Goal: Task Accomplishment & Management: Manage account settings

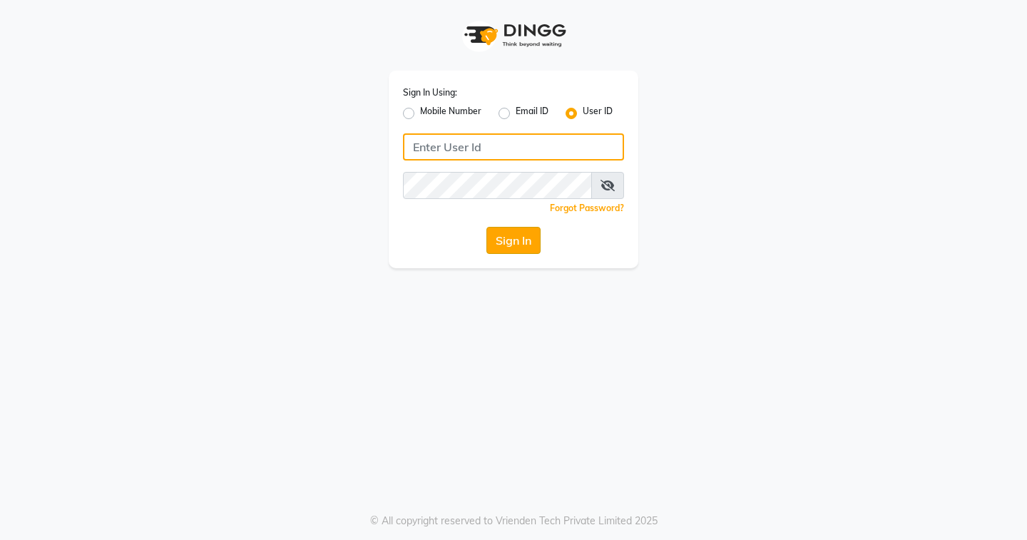
type input "EDONA"
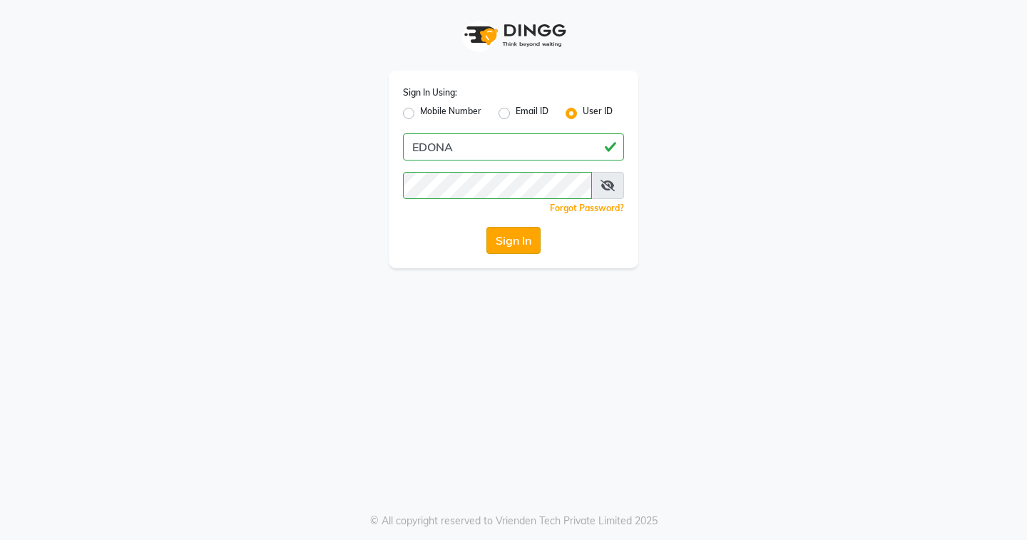
click at [487, 245] on button "Sign In" at bounding box center [513, 240] width 54 height 27
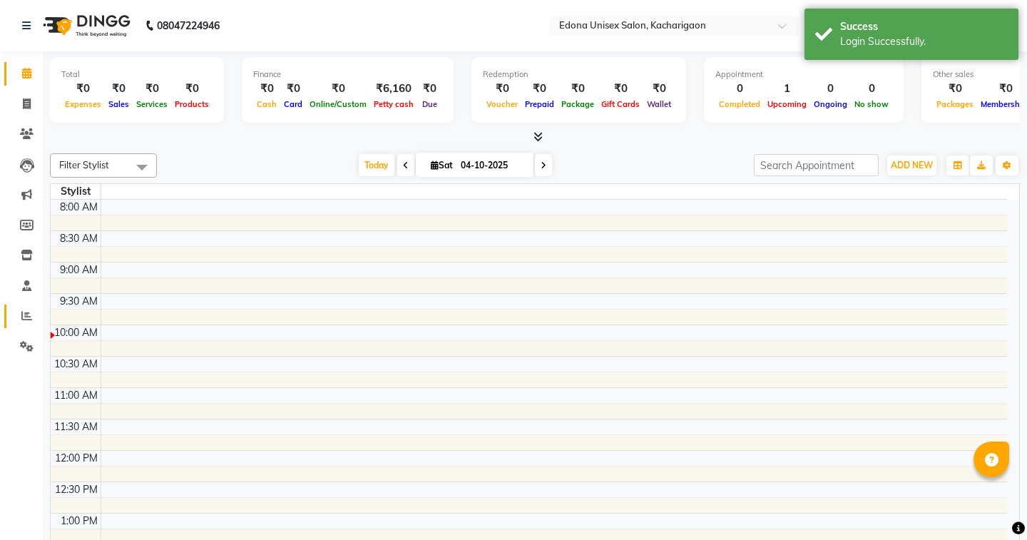
select select "en"
click at [27, 317] on icon at bounding box center [26, 315] width 11 height 11
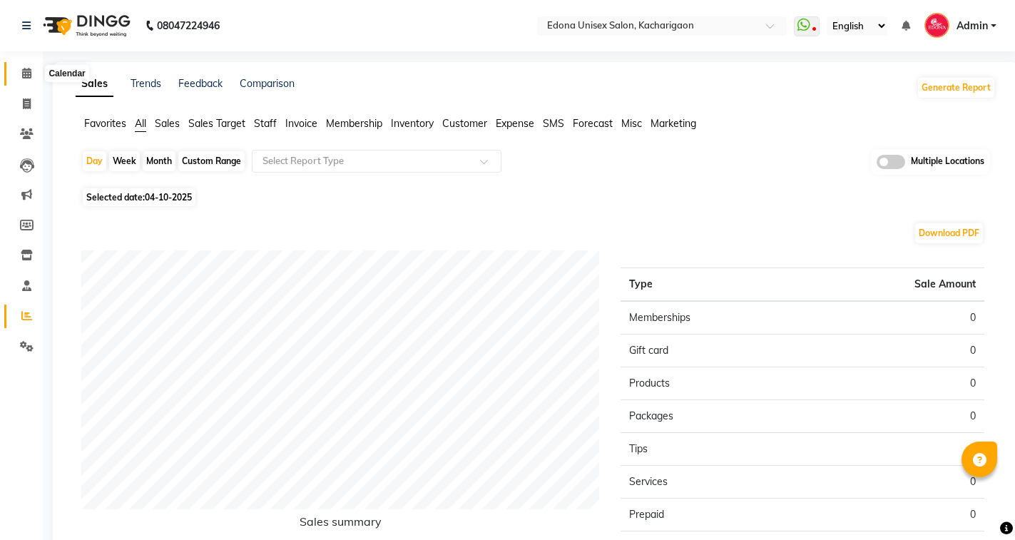
click at [27, 72] on icon at bounding box center [26, 73] width 9 height 11
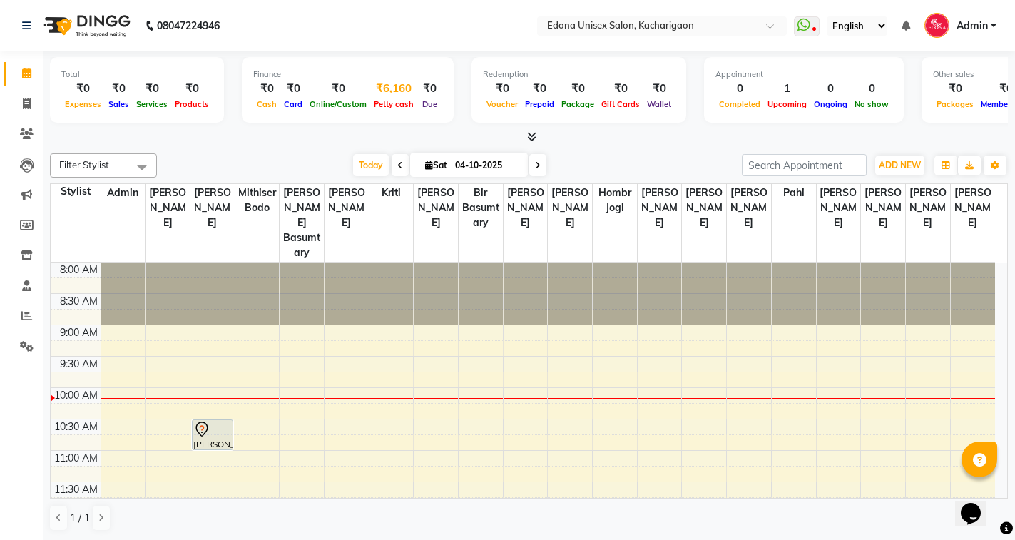
click at [399, 96] on div "Petty cash" at bounding box center [393, 103] width 47 height 15
click at [394, 87] on div "₹6,160" at bounding box center [393, 89] width 47 height 16
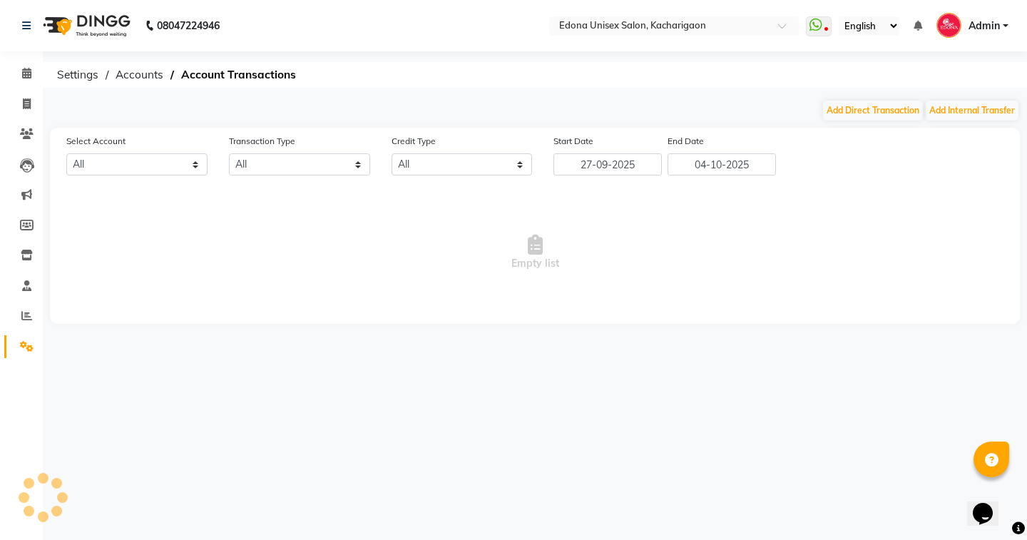
select select "4315"
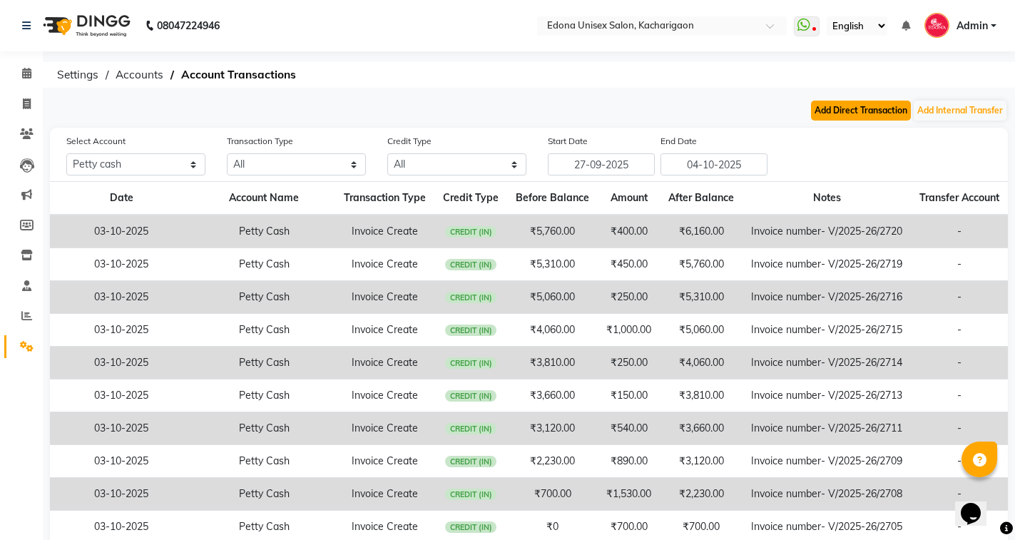
click at [835, 113] on button "Add Direct Transaction" at bounding box center [861, 111] width 100 height 20
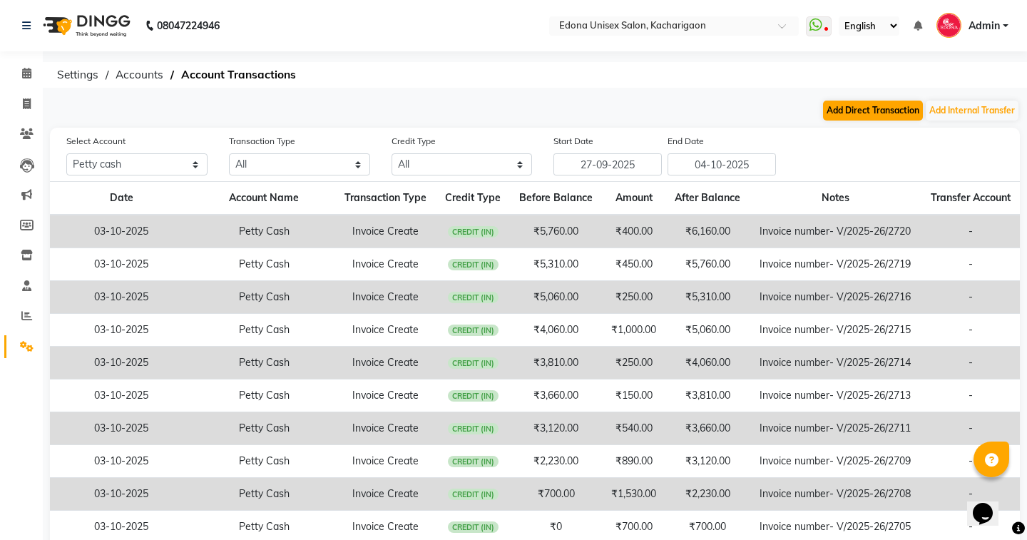
select select "direct"
select select "4315"
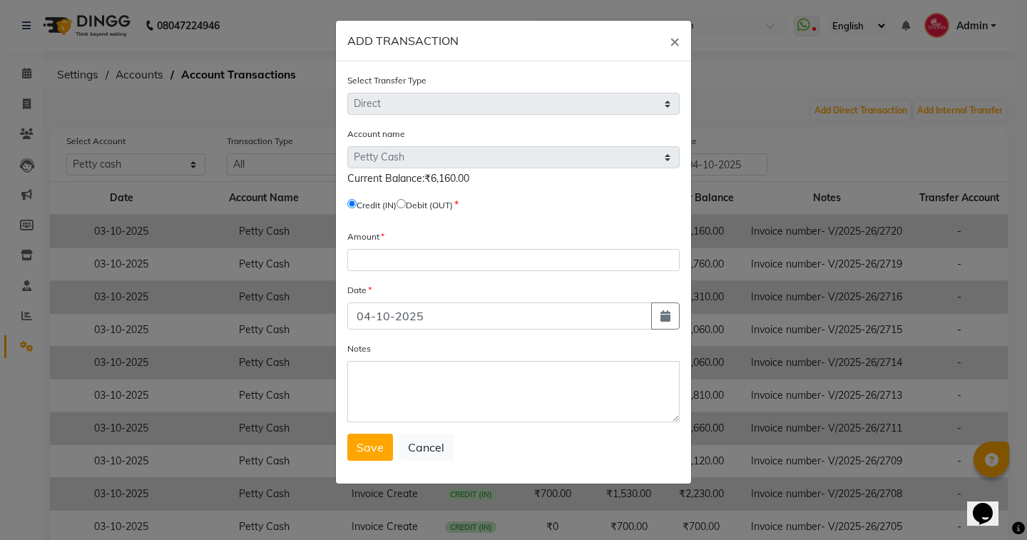
click at [406, 202] on input "radio" at bounding box center [400, 203] width 9 height 9
radio input "true"
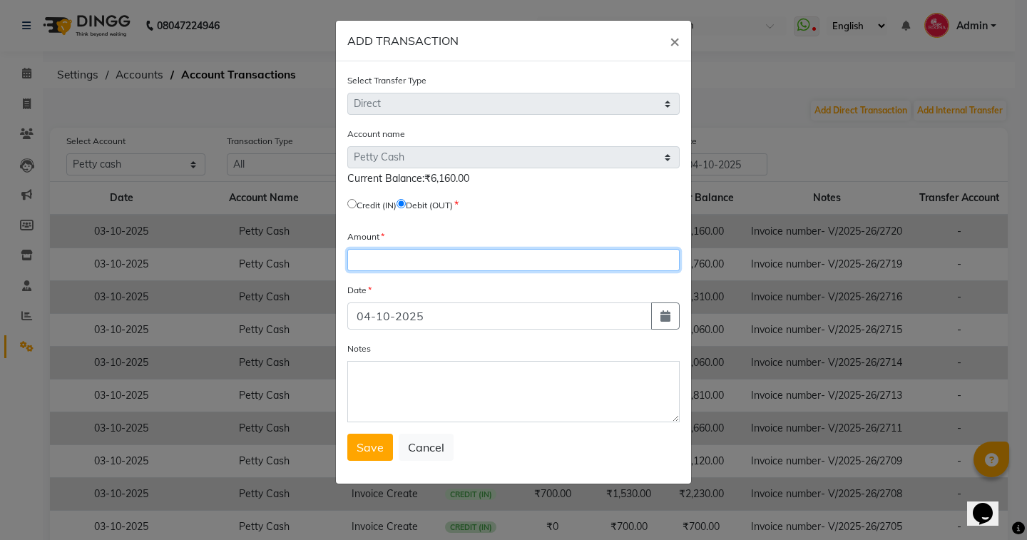
click at [416, 264] on input "number" at bounding box center [513, 260] width 332 height 22
type input "6160"
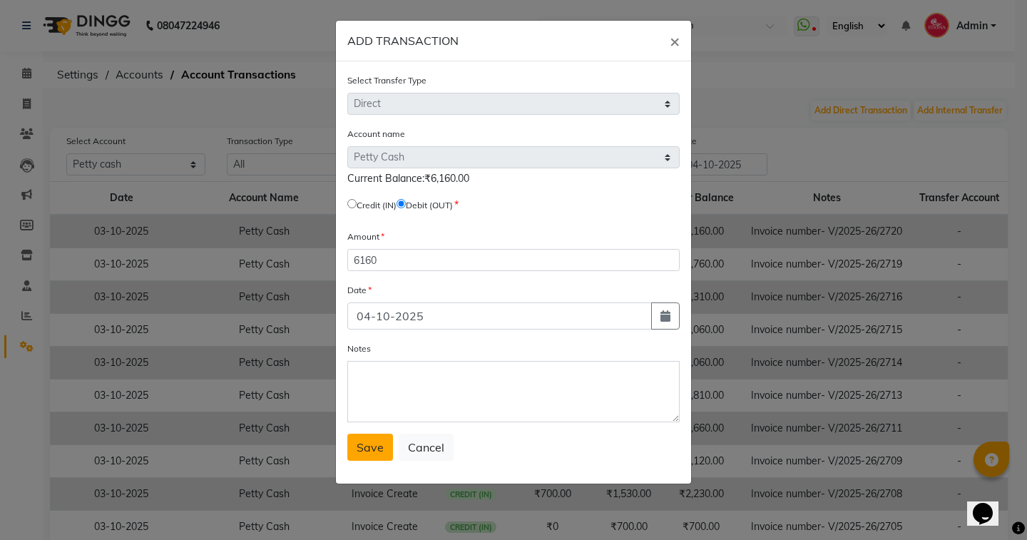
click at [376, 453] on span "Save" at bounding box center [369, 447] width 27 height 14
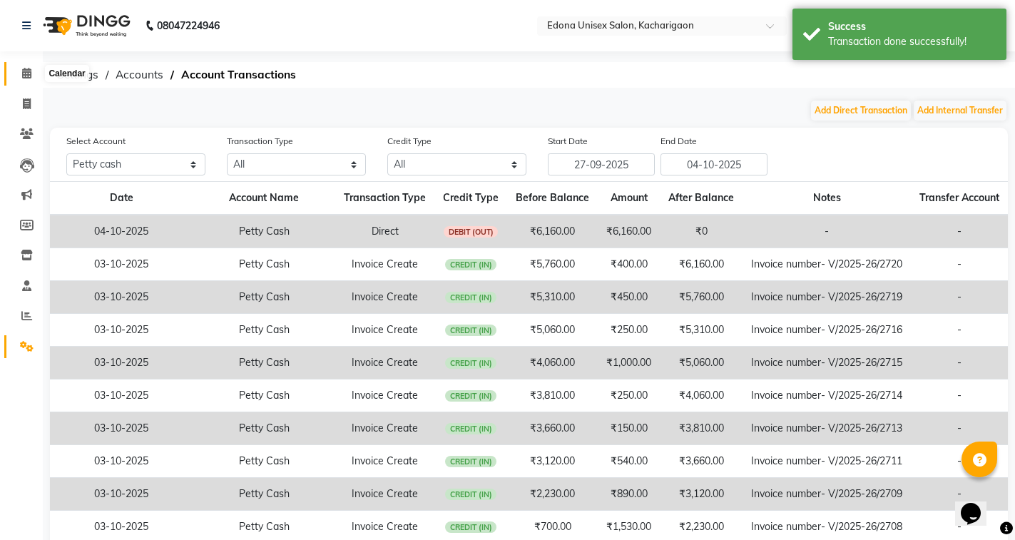
click at [25, 73] on icon at bounding box center [26, 73] width 9 height 11
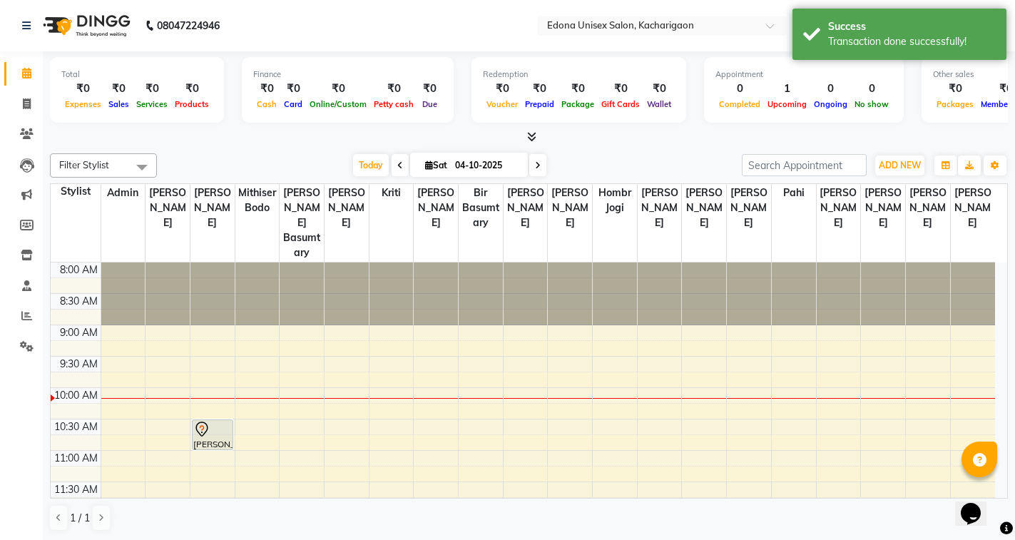
click at [493, 18] on nav "08047224946 Select Location × Edona Unisex Salon, Kacharigaon WhatsApp Status ✕…" at bounding box center [507, 25] width 1015 height 51
click at [771, 29] on span at bounding box center [775, 30] width 18 height 14
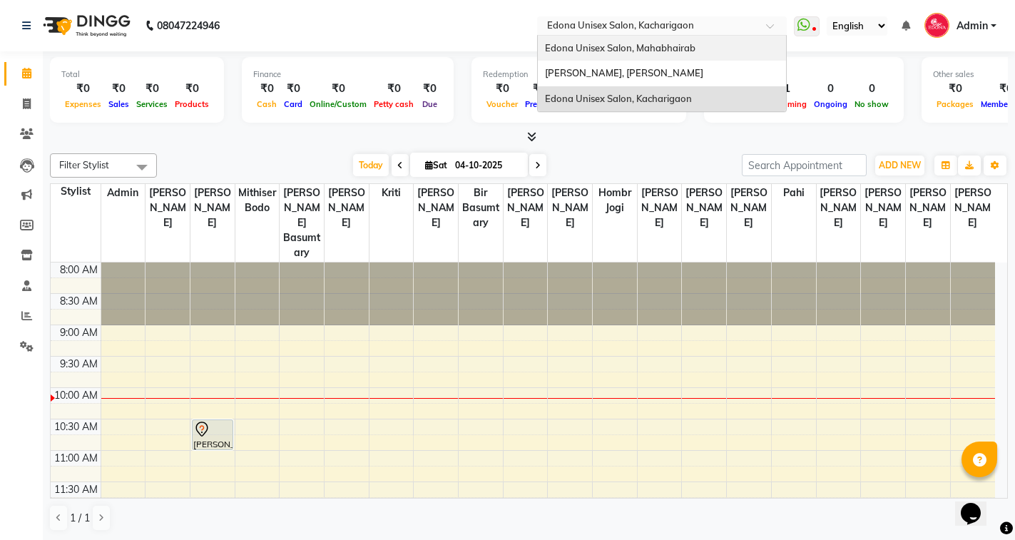
click at [657, 52] on span "Edona Unisex Salon, Mahabhairab" at bounding box center [620, 47] width 150 height 11
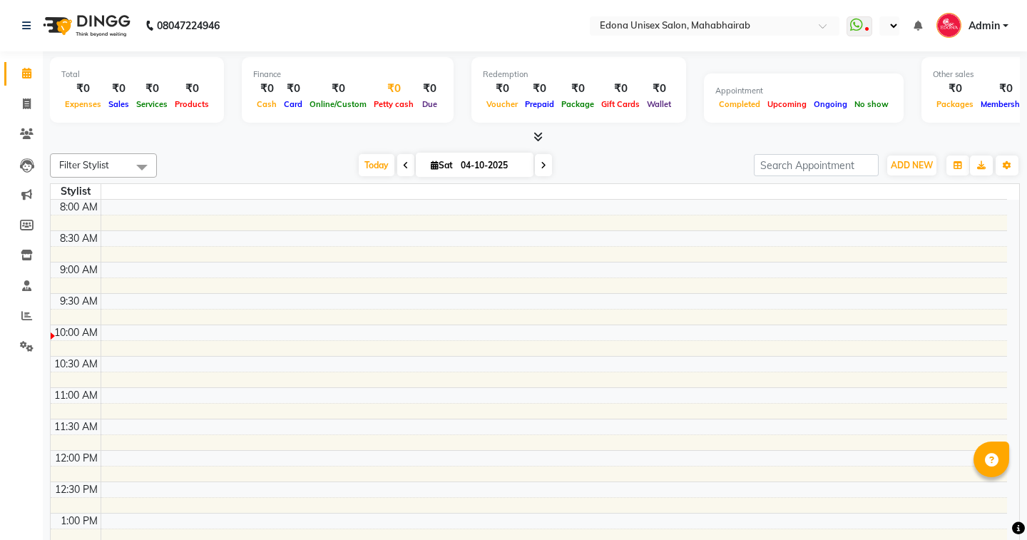
select select "en"
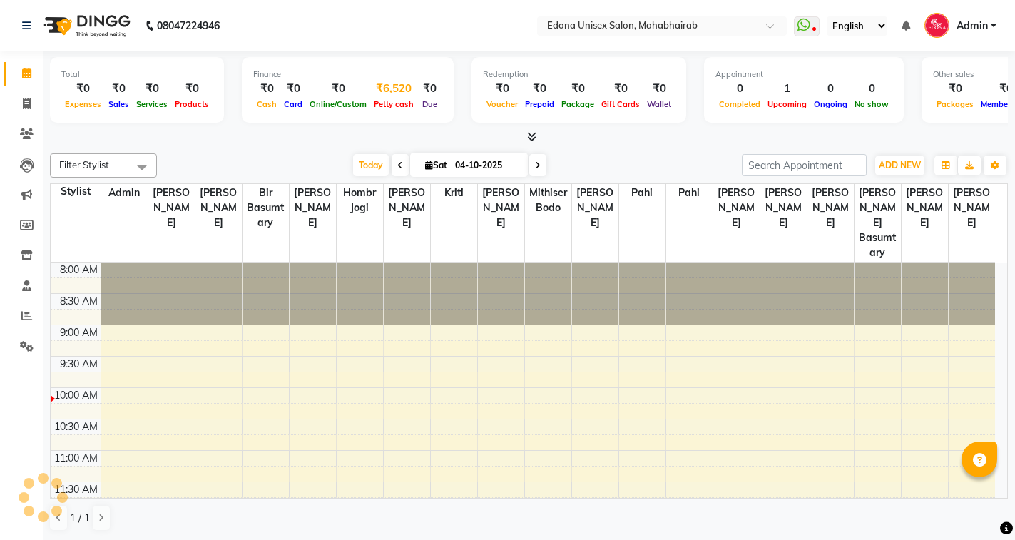
click at [399, 97] on div "Petty cash" at bounding box center [393, 103] width 47 height 15
click at [404, 103] on span "Petty cash" at bounding box center [393, 104] width 47 height 10
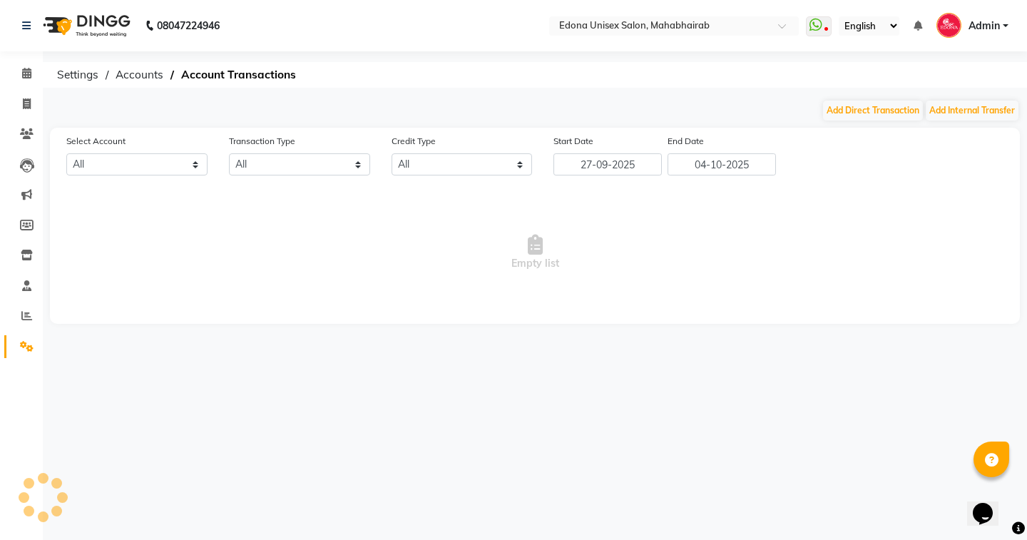
select select "4319"
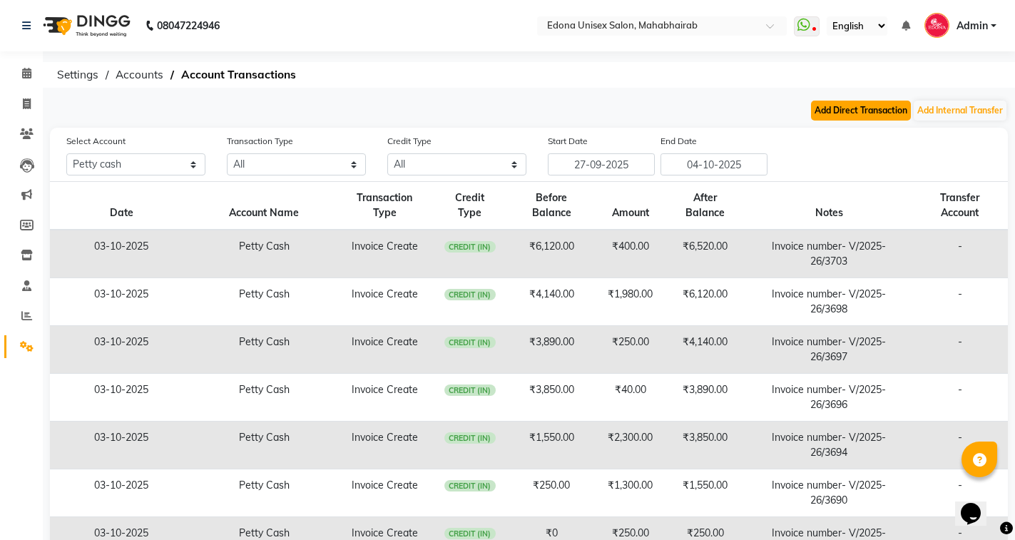
click at [873, 118] on button "Add Direct Transaction" at bounding box center [861, 111] width 100 height 20
select select "direct"
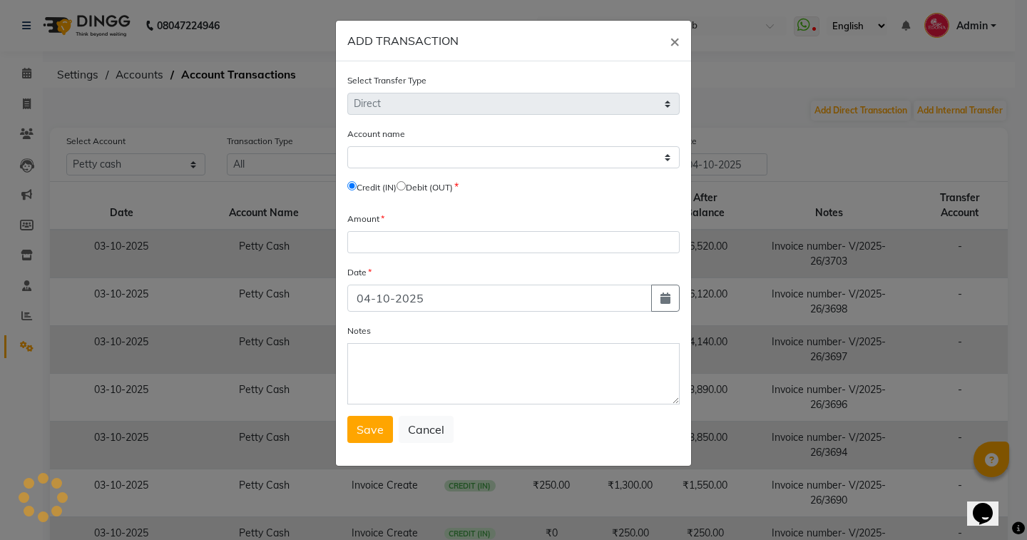
click at [409, 186] on div "Account name Select Credit (IN) Debit (OUT)" at bounding box center [513, 162] width 332 height 73
select select "4319"
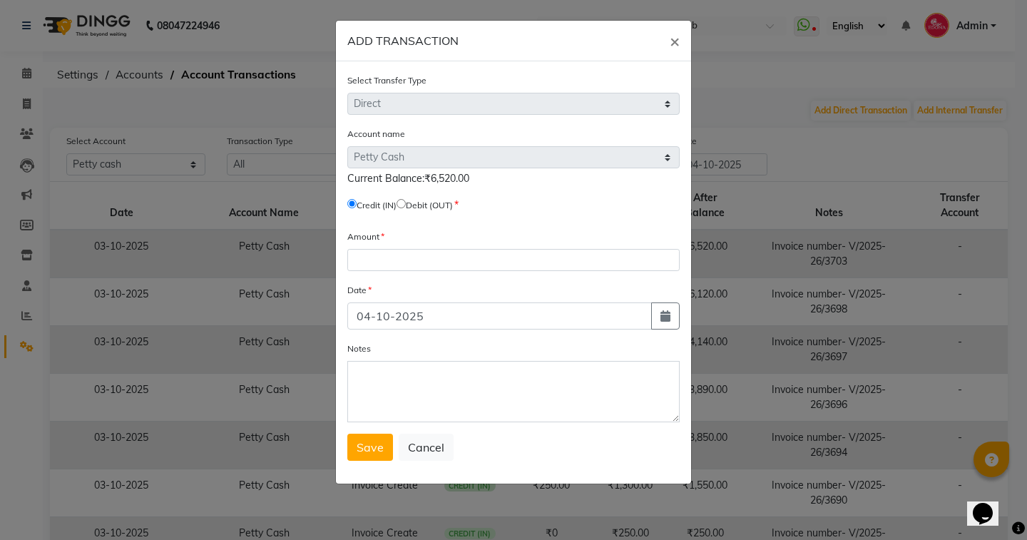
click at [404, 158] on select "Select Petty Cash Default Account" at bounding box center [513, 157] width 332 height 22
click at [405, 203] on div "Credit (IN) Debit (OUT)" at bounding box center [513, 207] width 332 height 20
click at [406, 205] on input "radio" at bounding box center [400, 203] width 9 height 9
radio input "true"
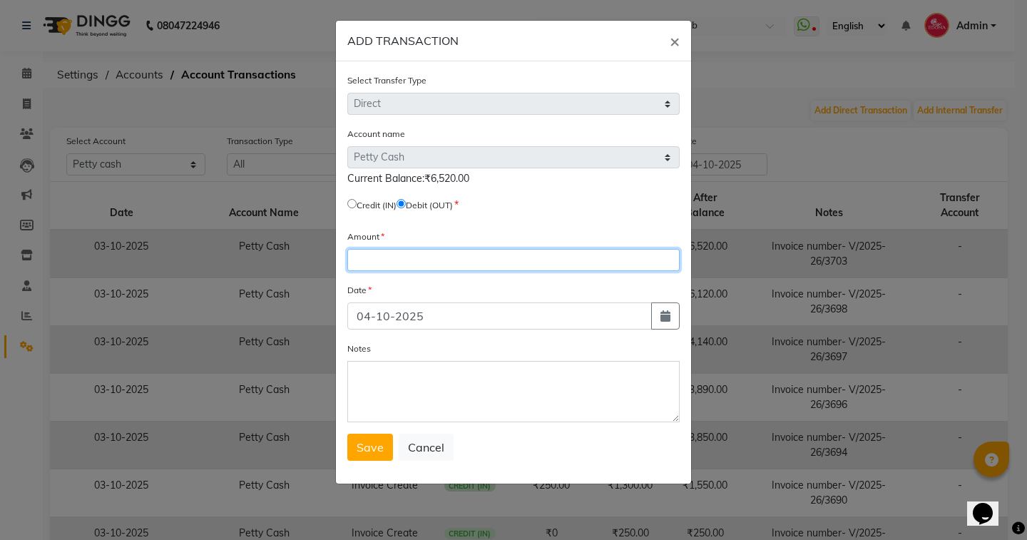
click at [396, 264] on input "number" at bounding box center [513, 260] width 332 height 22
type input "6520"
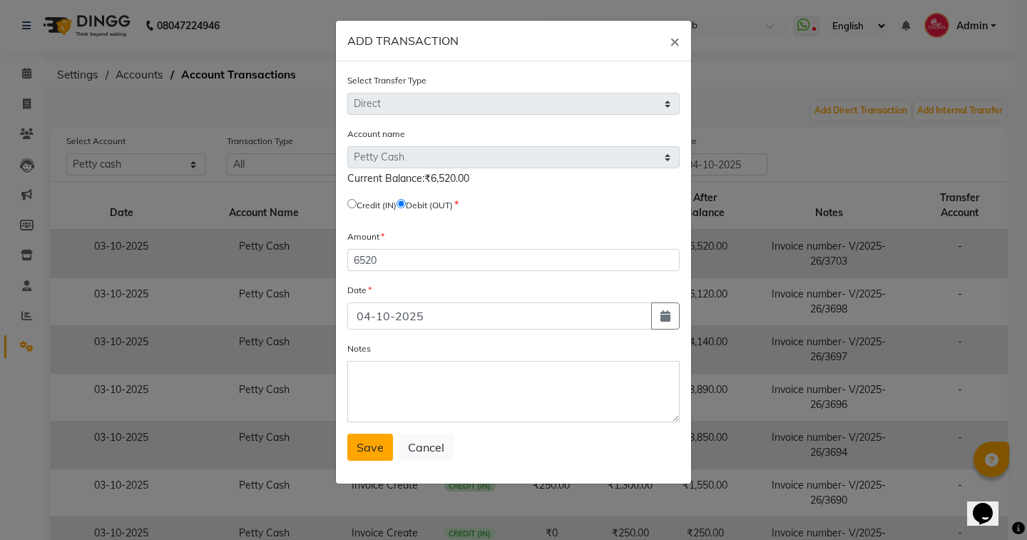
click at [384, 447] on button "Save" at bounding box center [370, 446] width 46 height 27
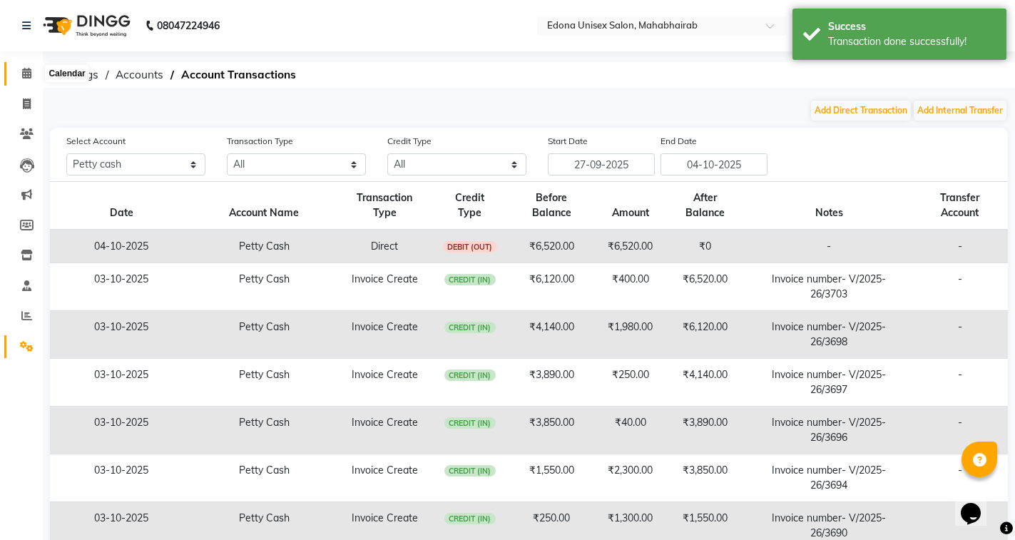
click at [27, 76] on icon at bounding box center [26, 73] width 9 height 11
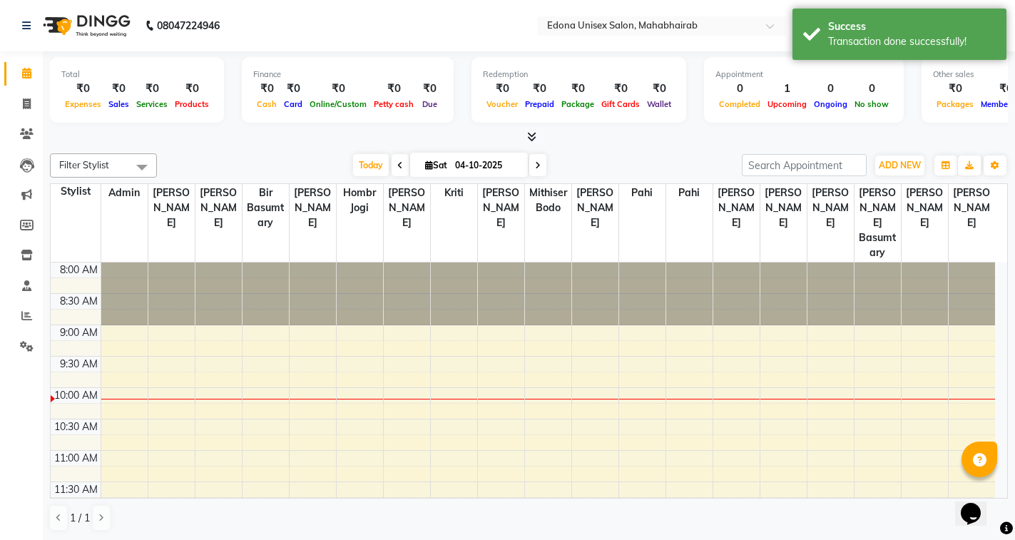
click at [441, 15] on nav "08047224946 Select Location × Edona Unisex Salon, Mahabhairab WhatsApp Status ✕…" at bounding box center [507, 25] width 1015 height 51
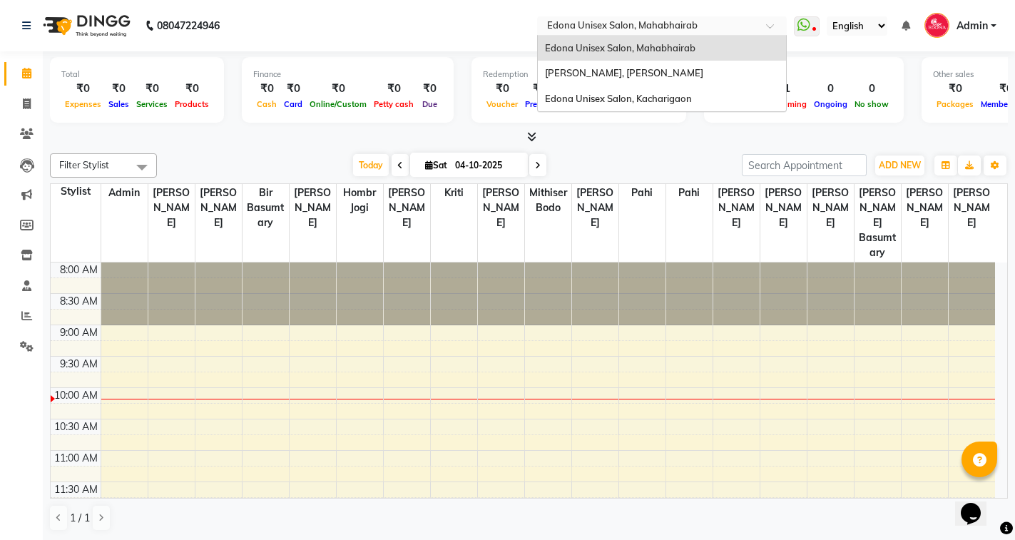
click at [695, 24] on input "text" at bounding box center [647, 27] width 207 height 14
click at [654, 106] on div "Edona Unisex Salon, Kacharigaon" at bounding box center [662, 99] width 248 height 26
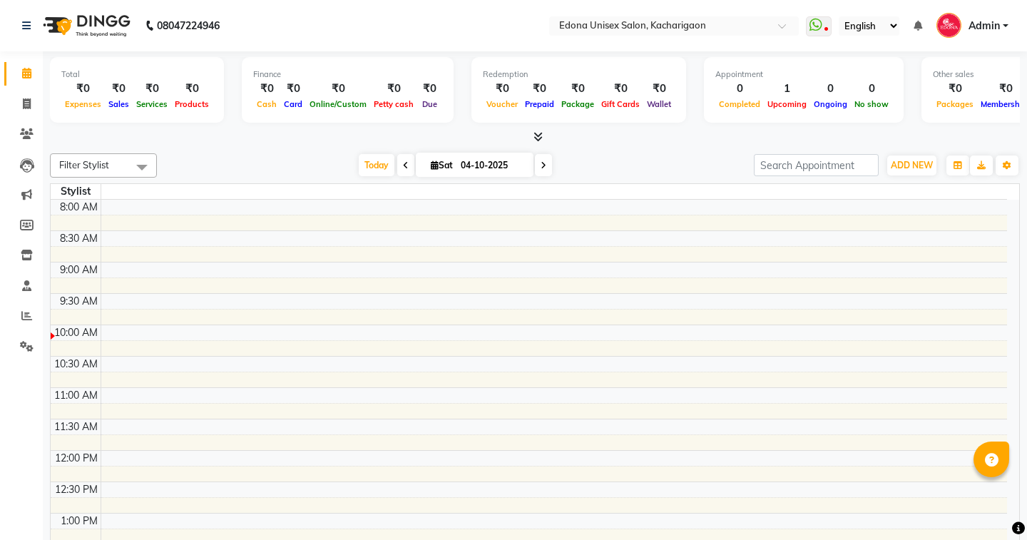
select select "en"
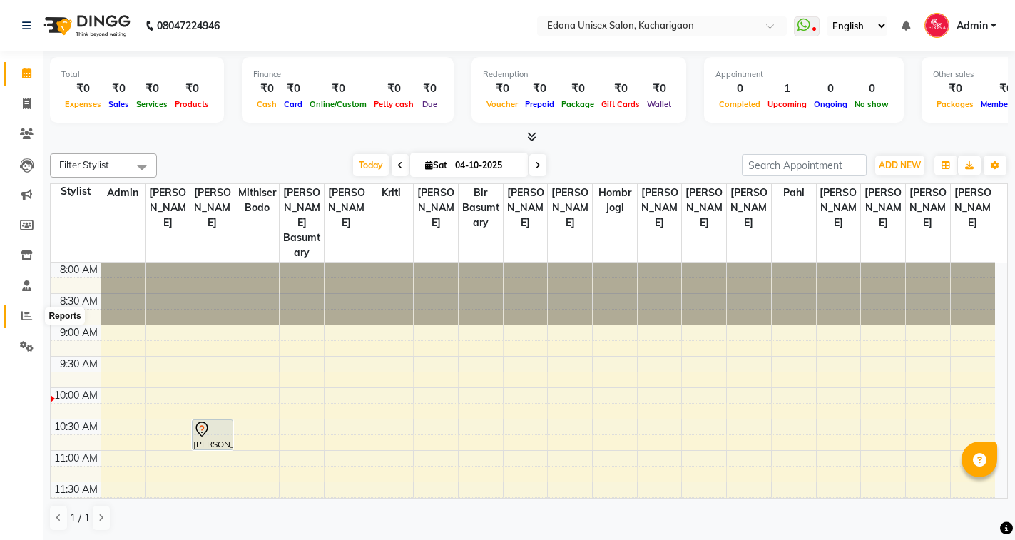
click at [24, 314] on icon at bounding box center [26, 315] width 11 height 11
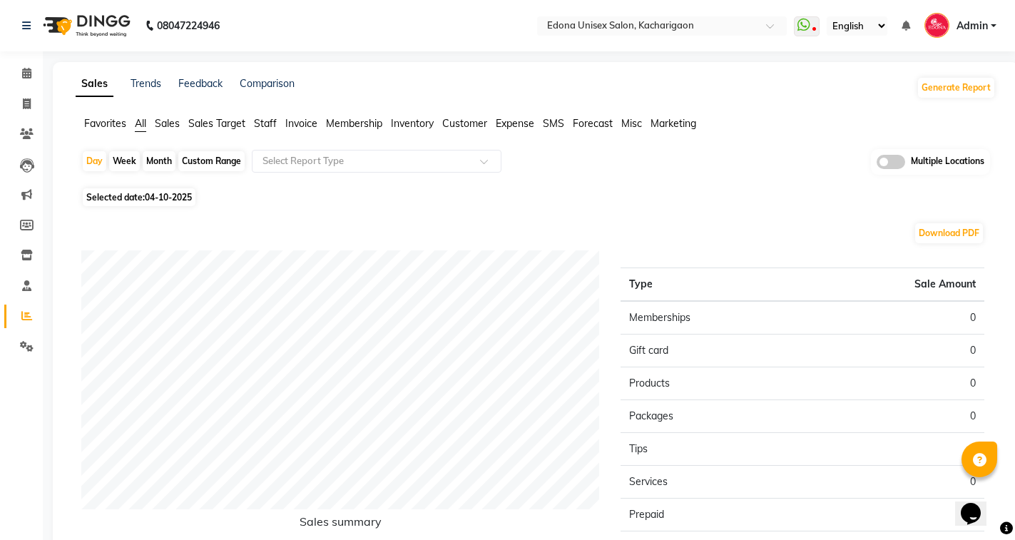
click at [166, 122] on span "Sales" at bounding box center [167, 123] width 25 height 13
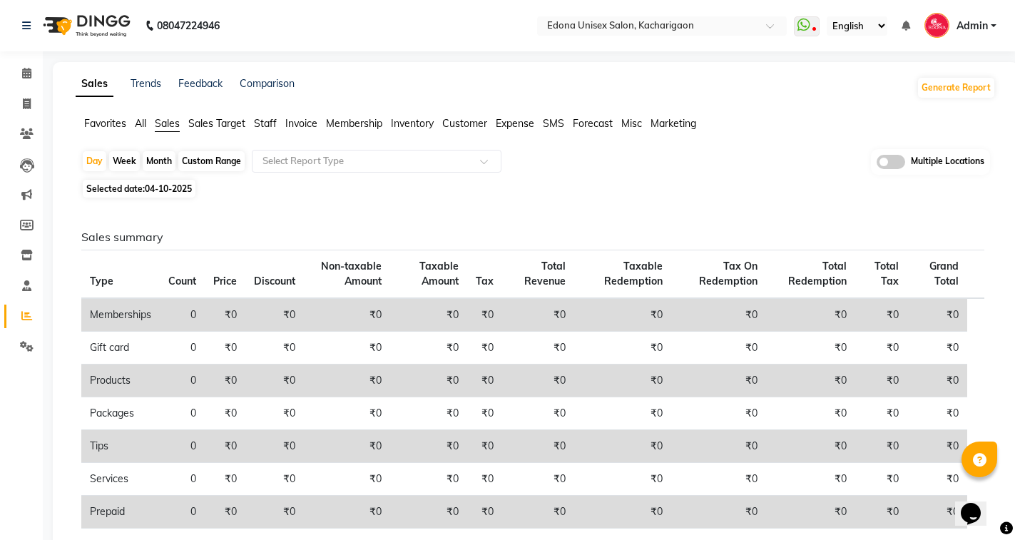
click at [173, 189] on span "04-10-2025" at bounding box center [168, 188] width 47 height 11
select select "10"
select select "2025"
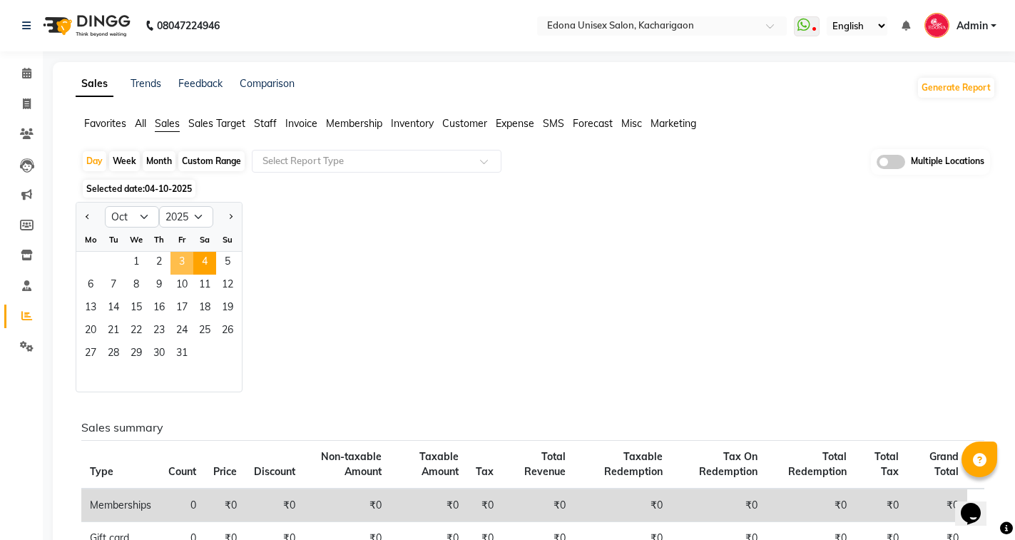
click at [182, 258] on span "3" at bounding box center [181, 263] width 23 height 23
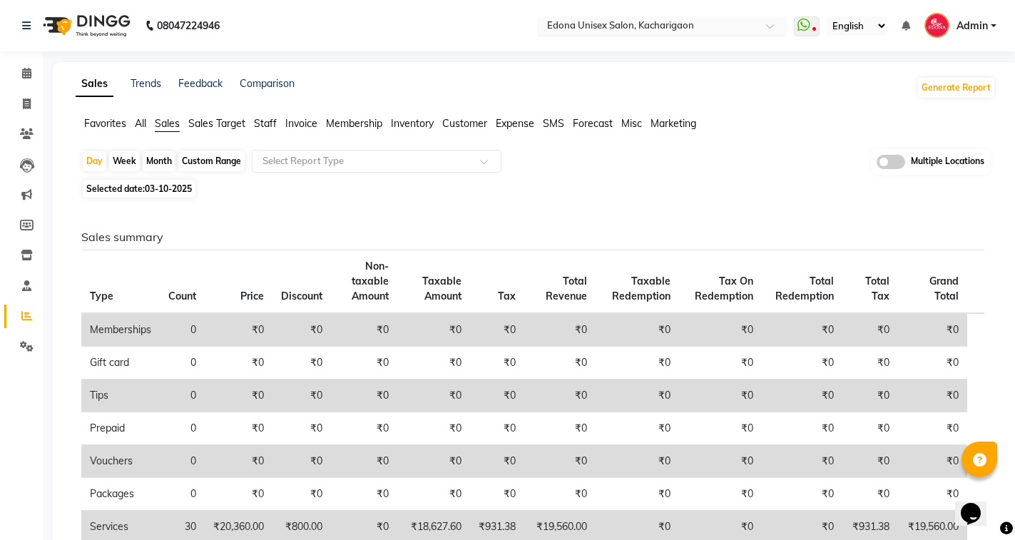
click at [657, 29] on input "text" at bounding box center [647, 27] width 207 height 14
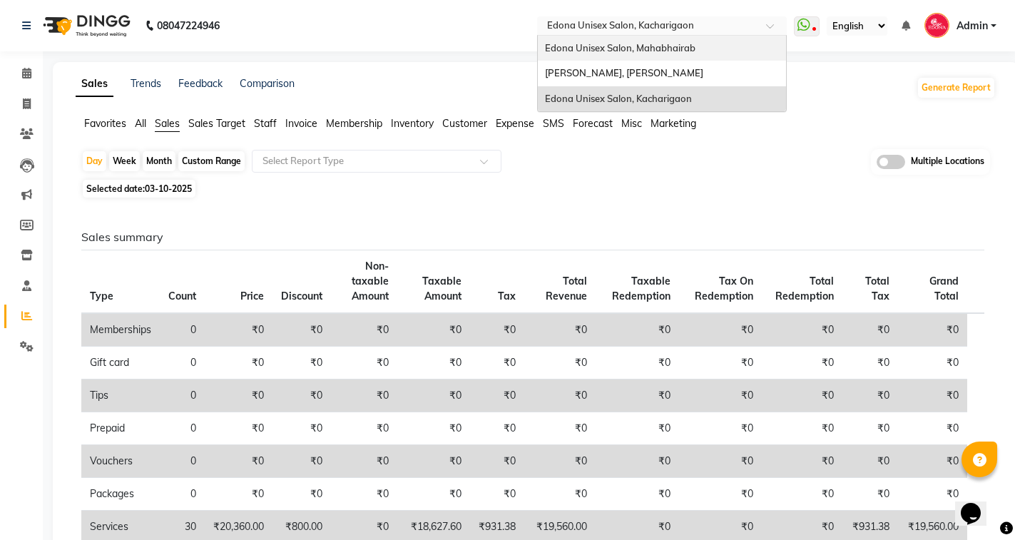
click at [672, 46] on span "Edona Unisex Salon, Mahabhairab" at bounding box center [620, 47] width 150 height 11
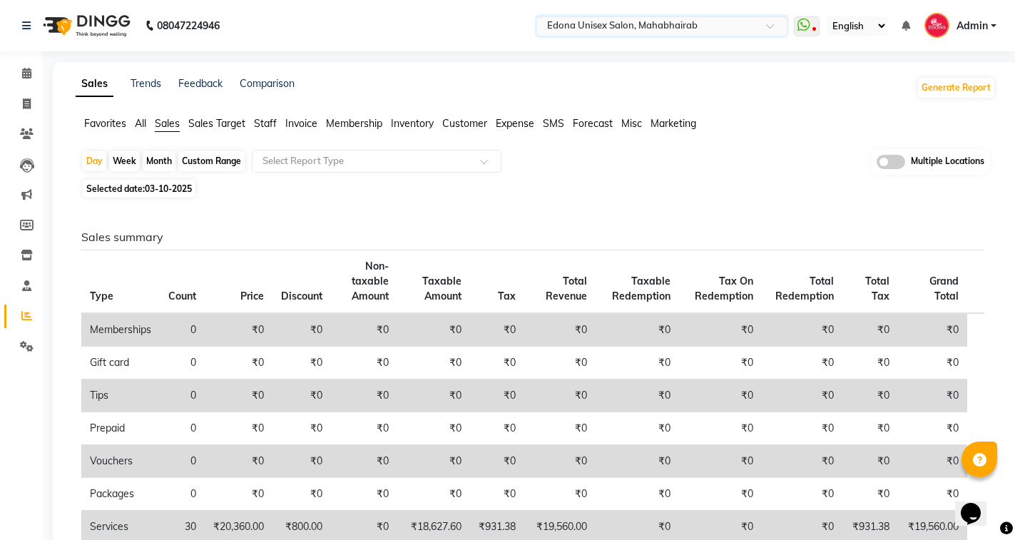
click at [762, 96] on div "Sales Trends Feedback Comparison Generate Report" at bounding box center [535, 87] width 937 height 23
click at [537, 210] on div "Sales summary Type Count Price Discount Non-taxable Amount Taxable Amount Tax T…" at bounding box center [532, 499] width 925 height 595
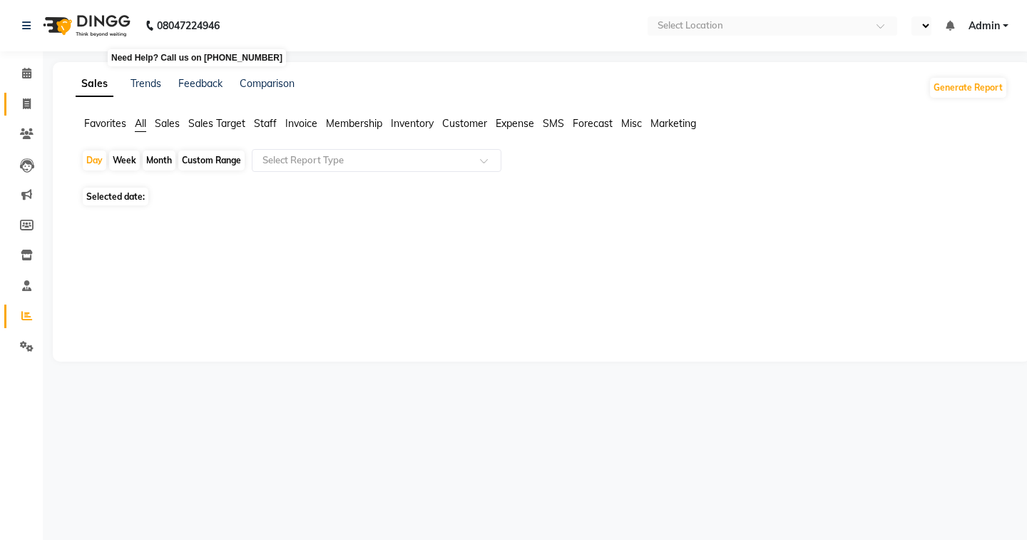
click at [29, 99] on icon at bounding box center [27, 103] width 8 height 11
select select "en"
select select "service"
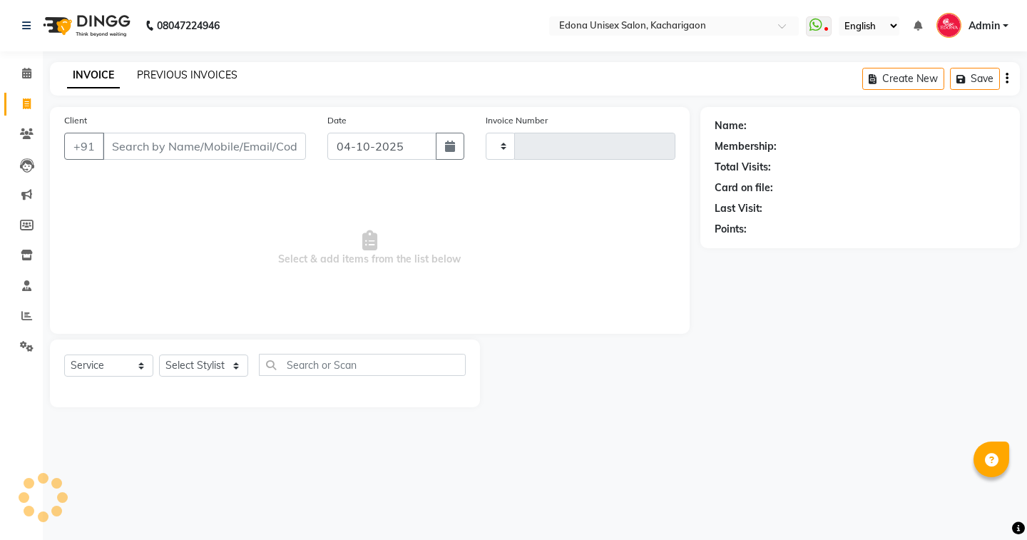
click at [201, 71] on link "PREVIOUS INVOICES" at bounding box center [187, 74] width 101 height 13
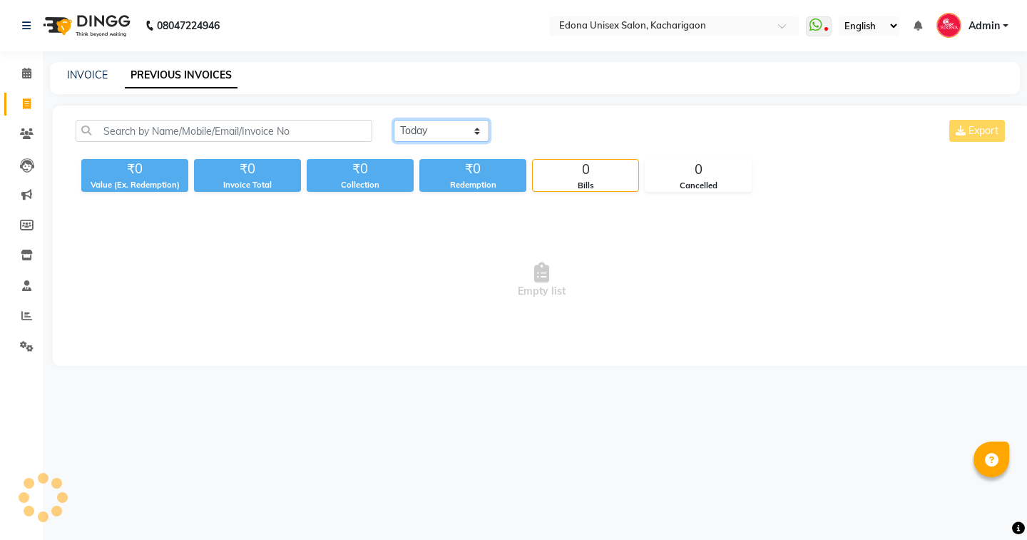
click at [410, 124] on select "Today Yesterday Custom Range" at bounding box center [442, 131] width 96 height 22
select select "yesterday"
click at [394, 120] on select "Today Yesterday Custom Range" at bounding box center [442, 131] width 96 height 22
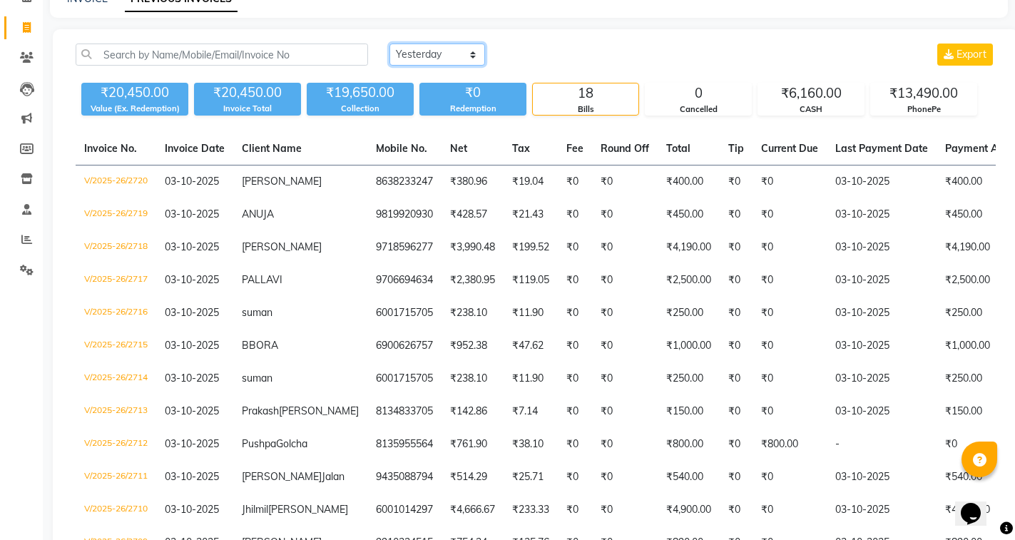
scroll to position [71, 0]
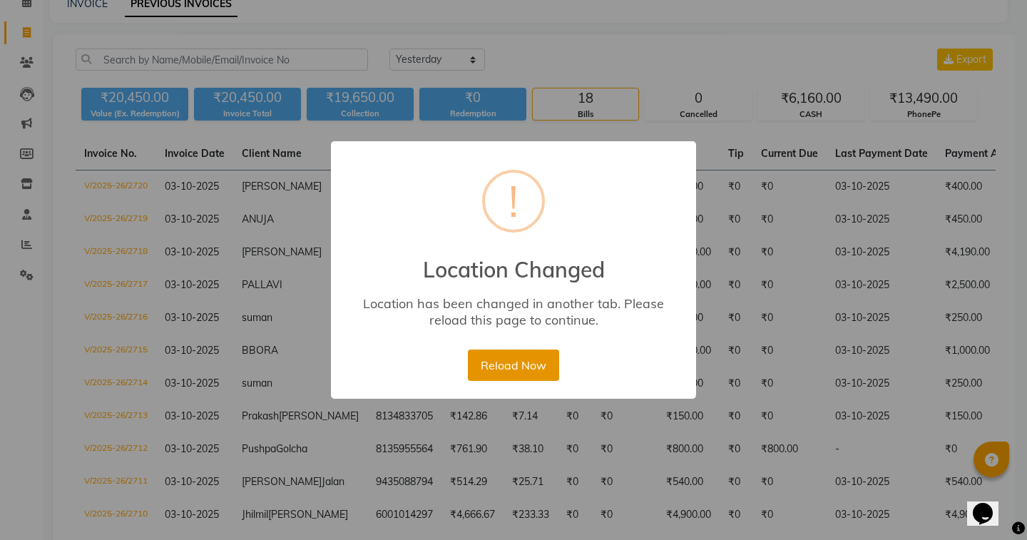
click at [521, 366] on button "Reload Now" at bounding box center [513, 364] width 91 height 31
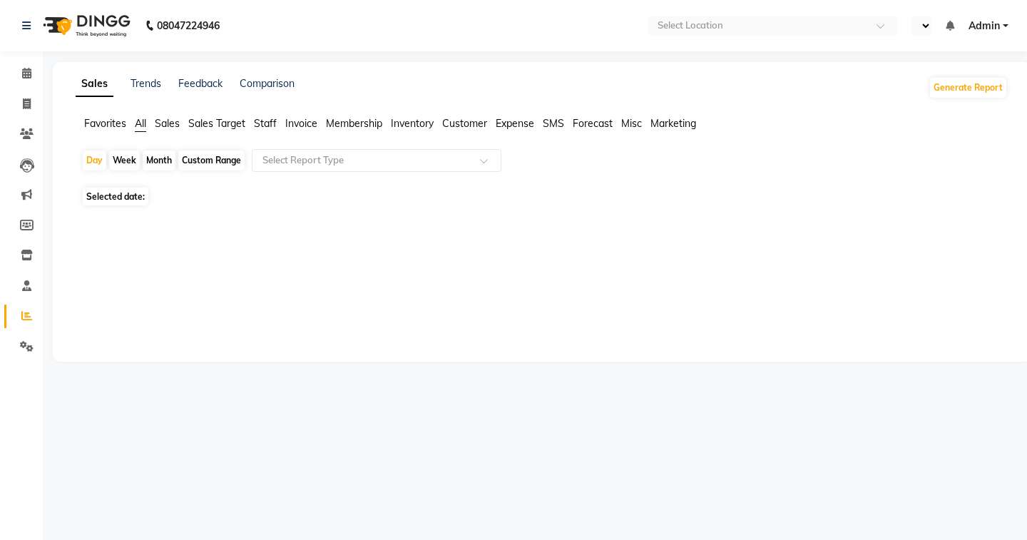
select select "en"
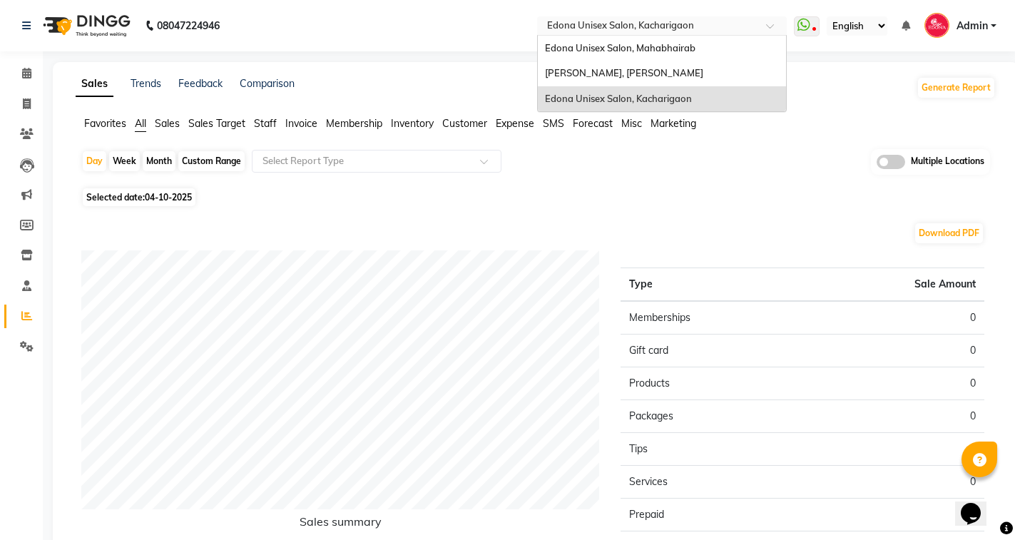
click at [673, 21] on input "text" at bounding box center [647, 27] width 207 height 14
click at [672, 48] on span "Edona Unisex Salon, Mahabhairab" at bounding box center [620, 47] width 150 height 11
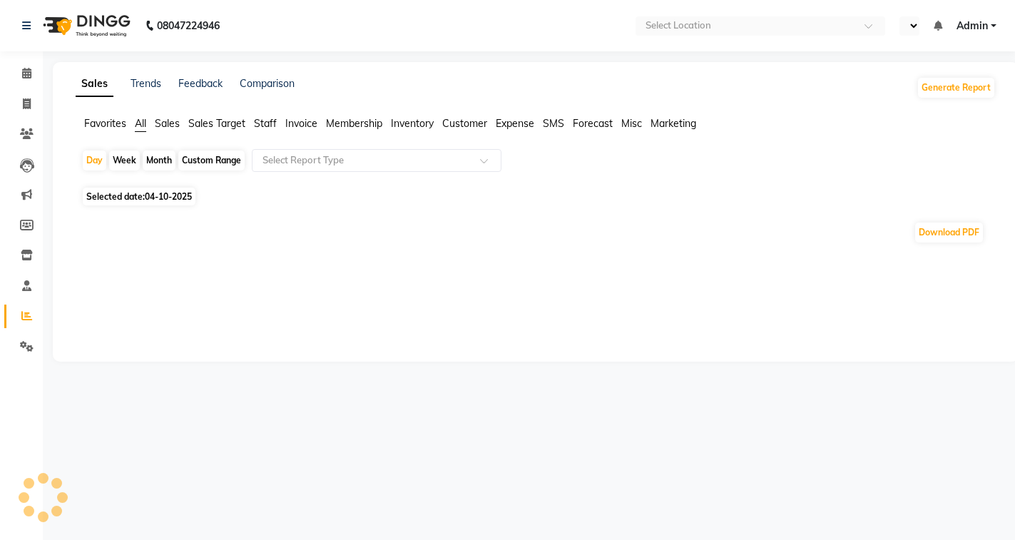
select select "en"
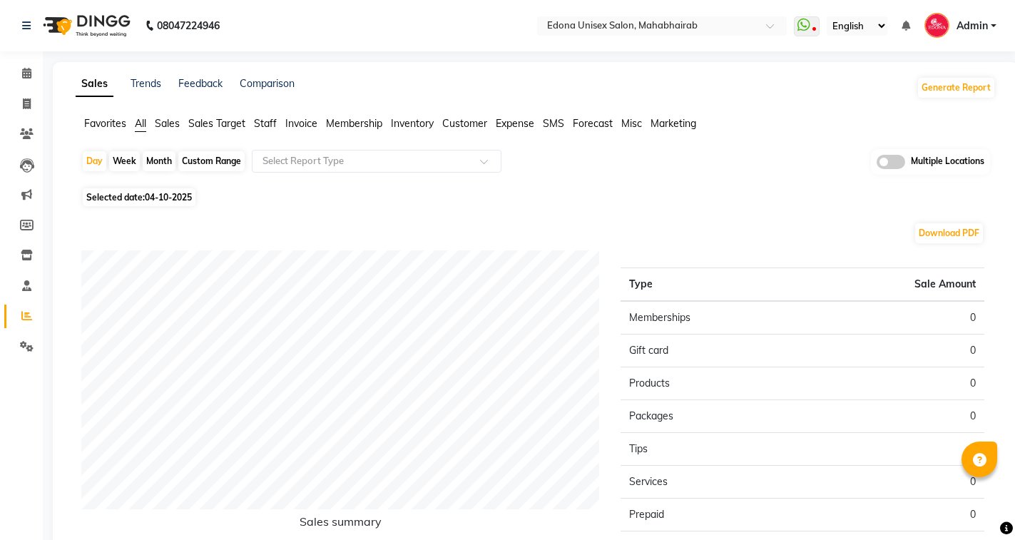
click at [170, 123] on span "Sales" at bounding box center [167, 123] width 25 height 13
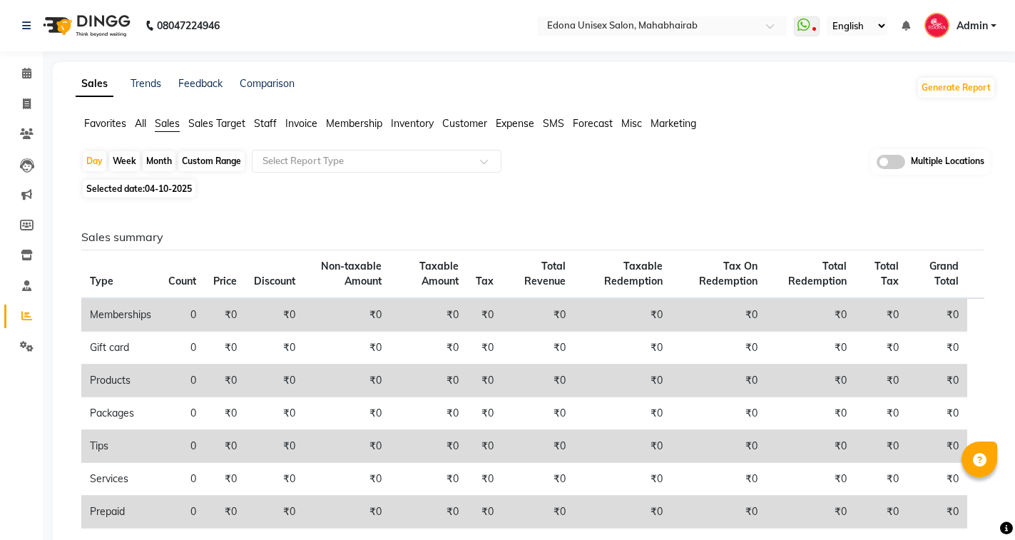
click at [186, 193] on span "04-10-2025" at bounding box center [168, 188] width 47 height 11
select select "10"
select select "2025"
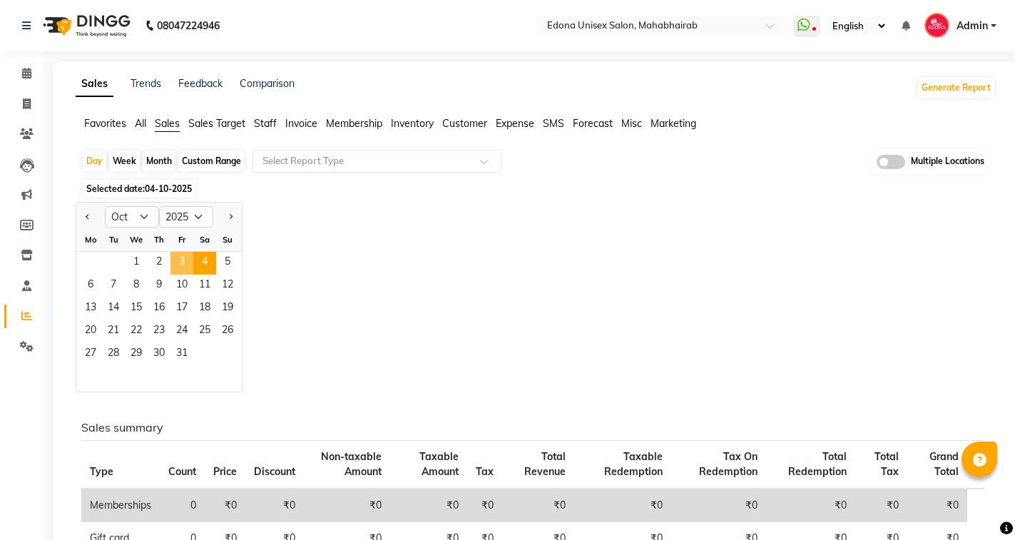
click at [189, 260] on span "3" at bounding box center [181, 263] width 23 height 23
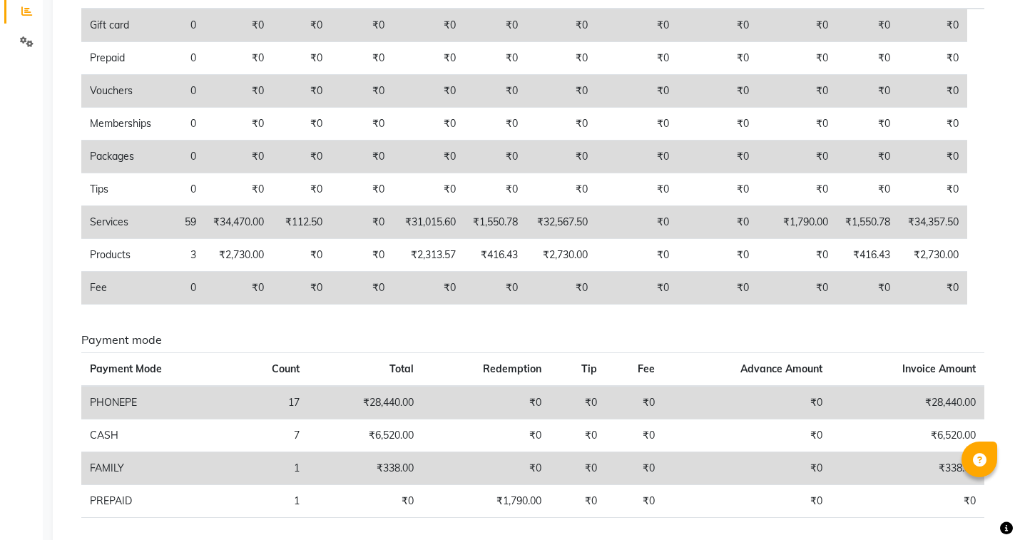
scroll to position [358, 0]
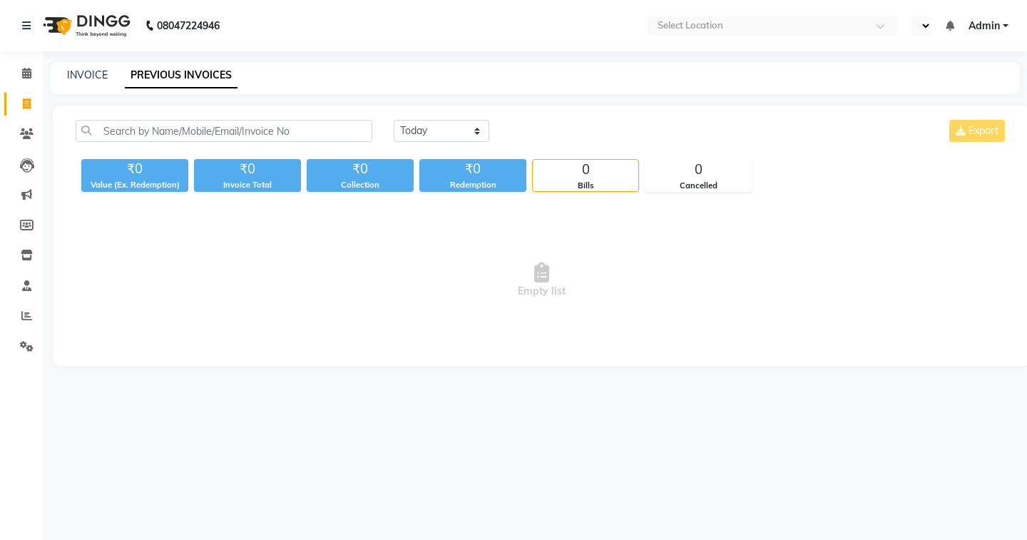
select select "en"
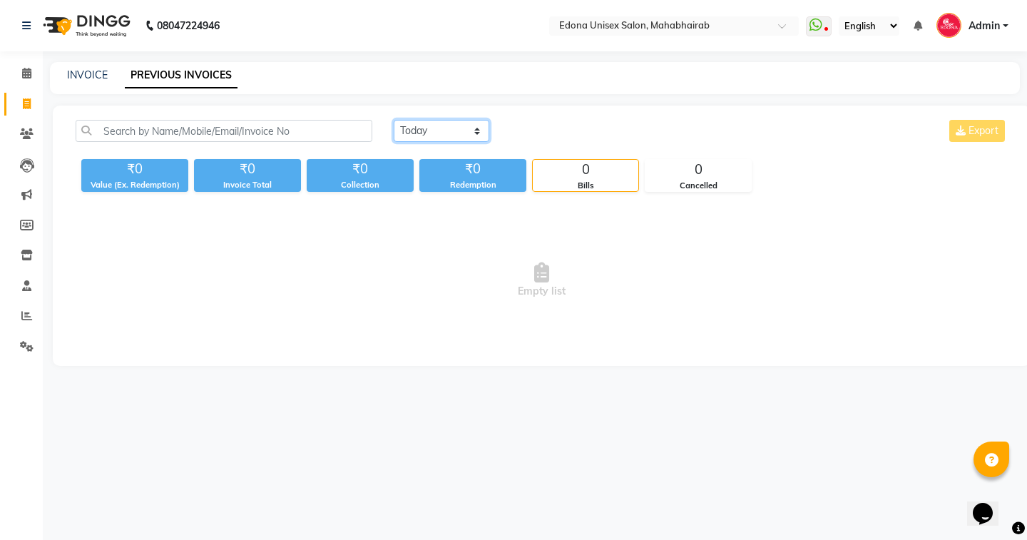
click at [429, 128] on select "[DATE] [DATE] Custom Range" at bounding box center [442, 131] width 96 height 22
select select "yesterday"
click at [394, 120] on select "[DATE] [DATE] Custom Range" at bounding box center [442, 131] width 96 height 22
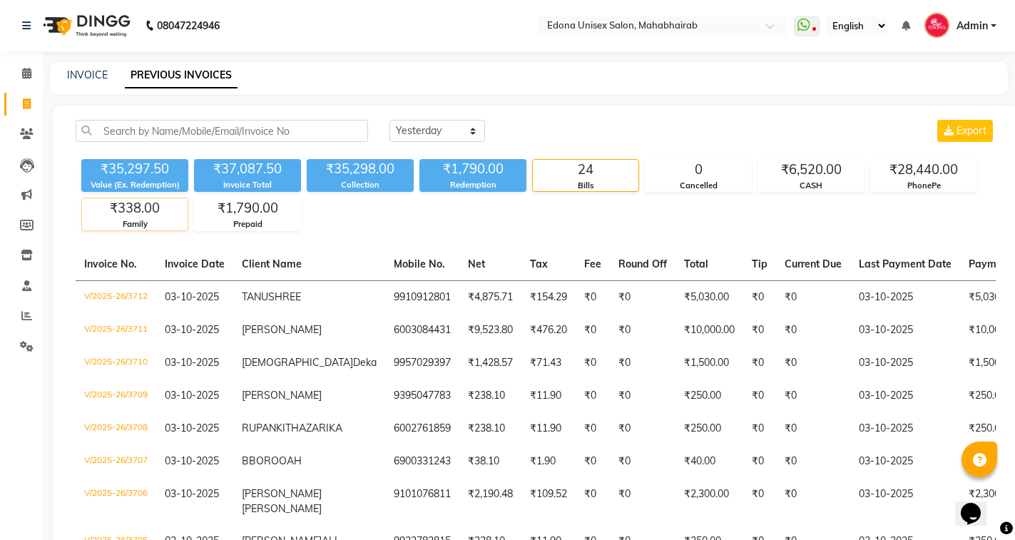
click at [156, 206] on div "₹338.00" at bounding box center [135, 208] width 106 height 20
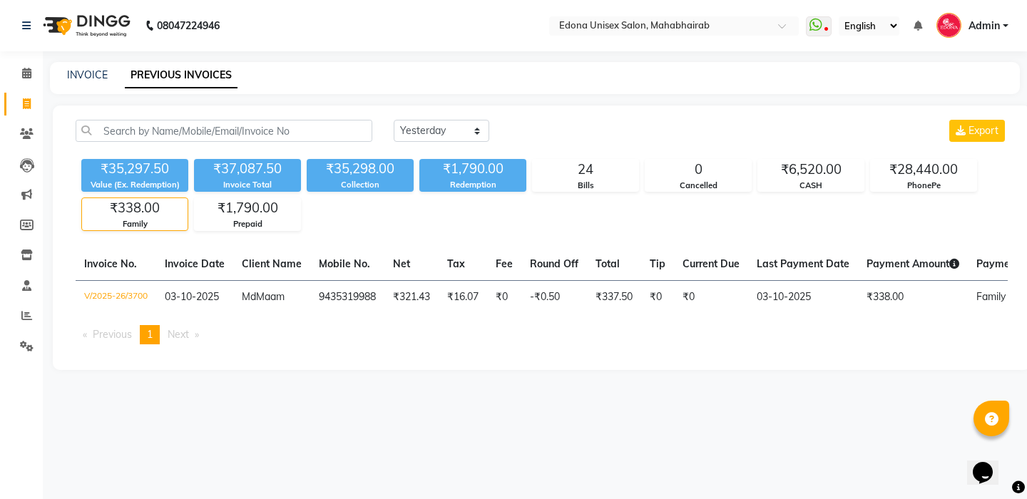
click at [258, 433] on div "08047224946 Select Location × Edona Unisex Salon, Mahabhairab WhatsApp Status ✕…" at bounding box center [513, 249] width 1027 height 499
click at [30, 316] on icon at bounding box center [26, 315] width 11 height 11
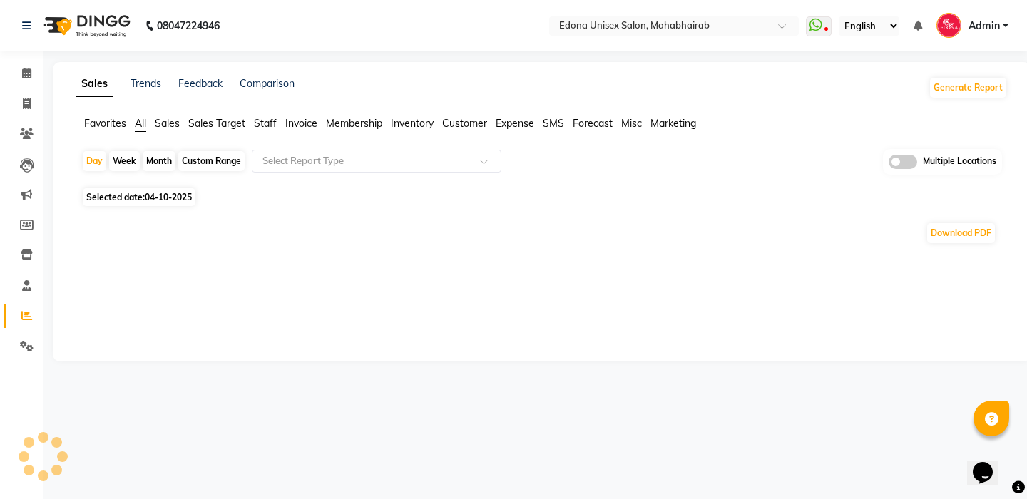
click at [163, 119] on span "Sales" at bounding box center [167, 123] width 25 height 13
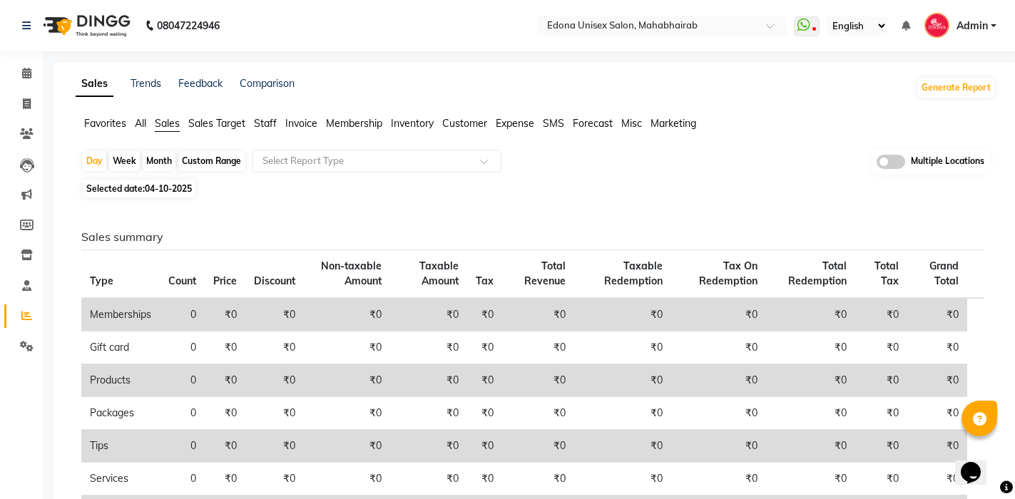
click at [173, 158] on div "Month" at bounding box center [159, 161] width 33 height 20
select select "10"
select select "2025"
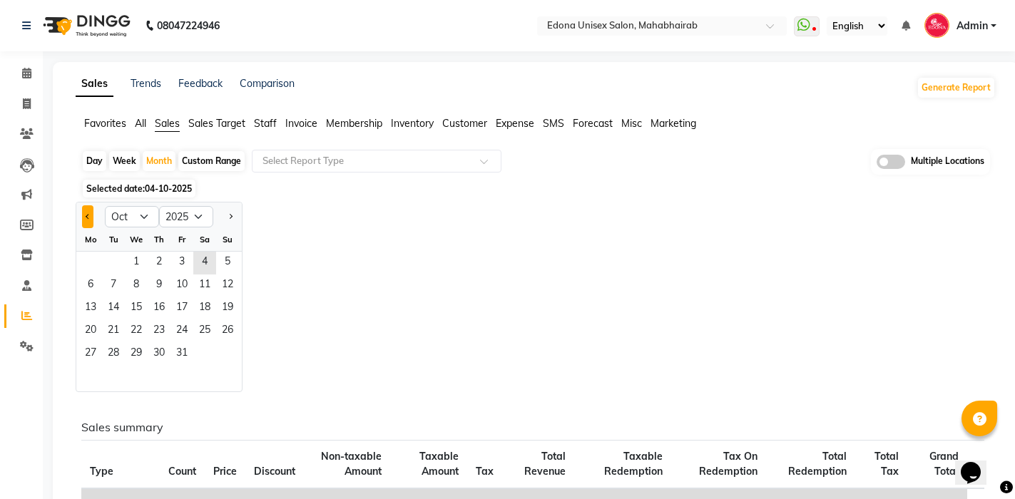
click at [90, 217] on button "Previous month" at bounding box center [87, 216] width 11 height 23
select select "9"
click at [90, 257] on span "1" at bounding box center [90, 263] width 23 height 23
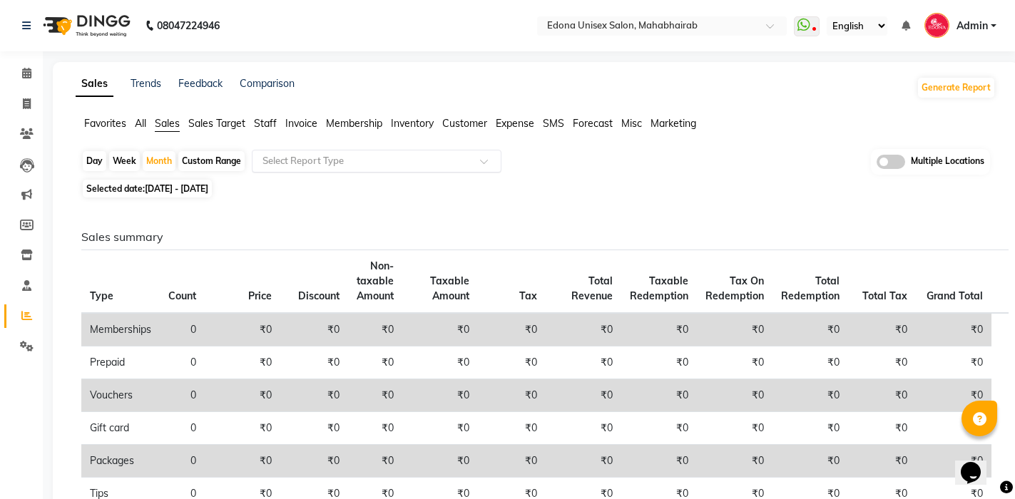
click at [314, 158] on input "text" at bounding box center [362, 161] width 205 height 14
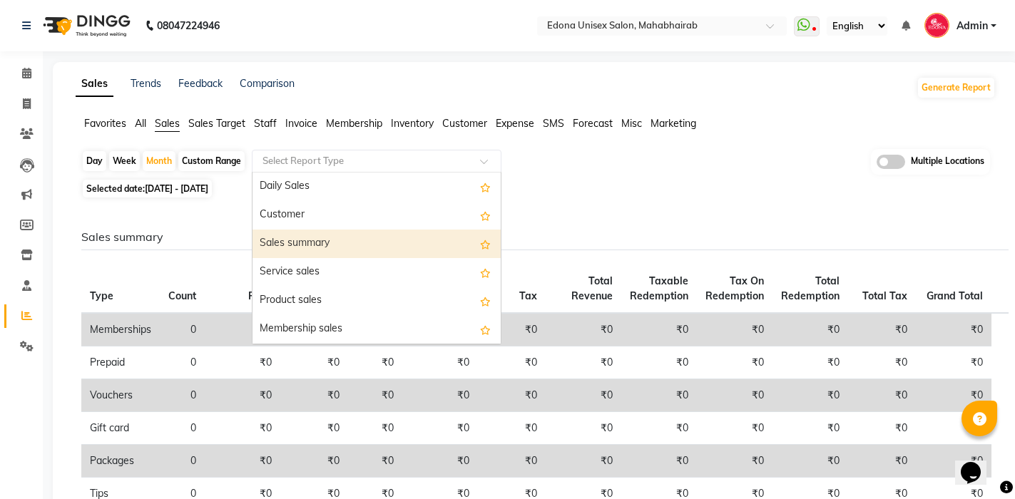
click at [317, 247] on div "Sales summary" at bounding box center [376, 244] width 248 height 29
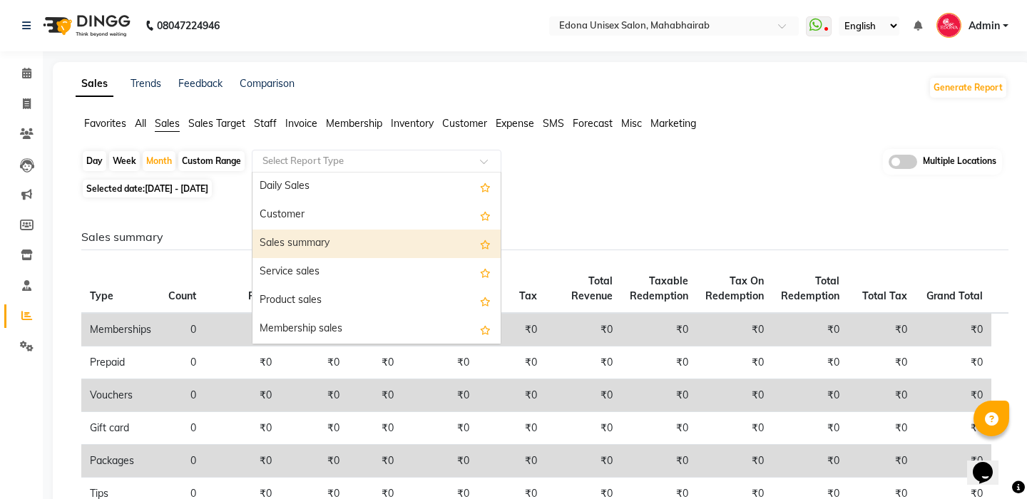
select select "filtered_report"
select select "csv"
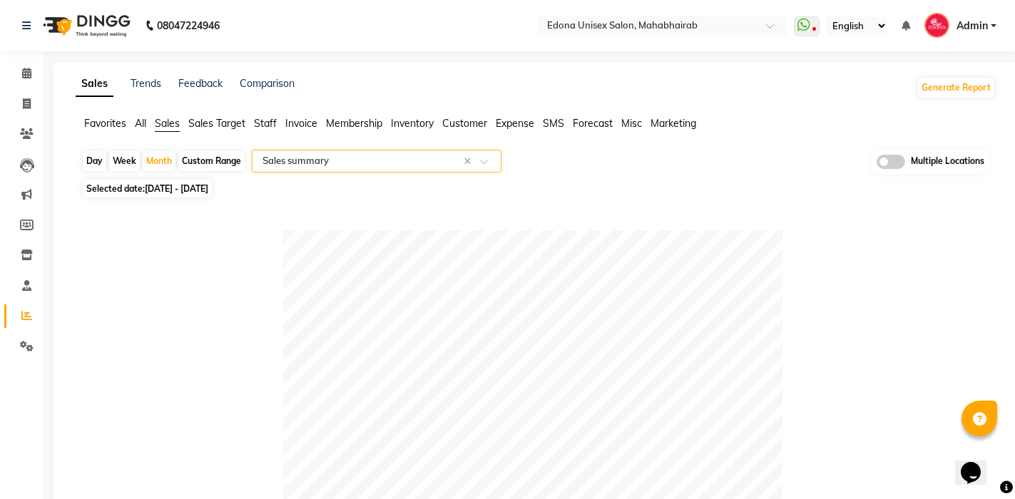
click at [305, 152] on div "Select Report Type × Sales summary ×" at bounding box center [377, 161] width 250 height 23
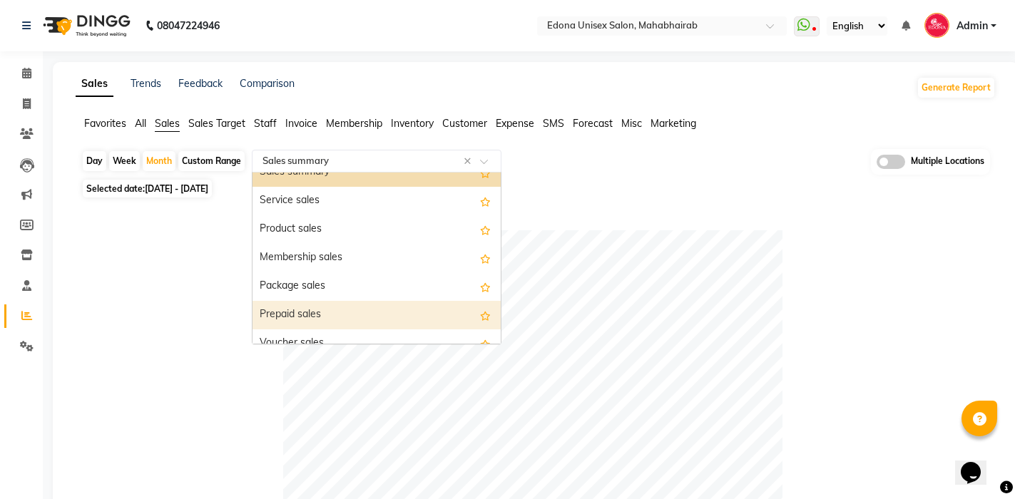
scroll to position [143, 0]
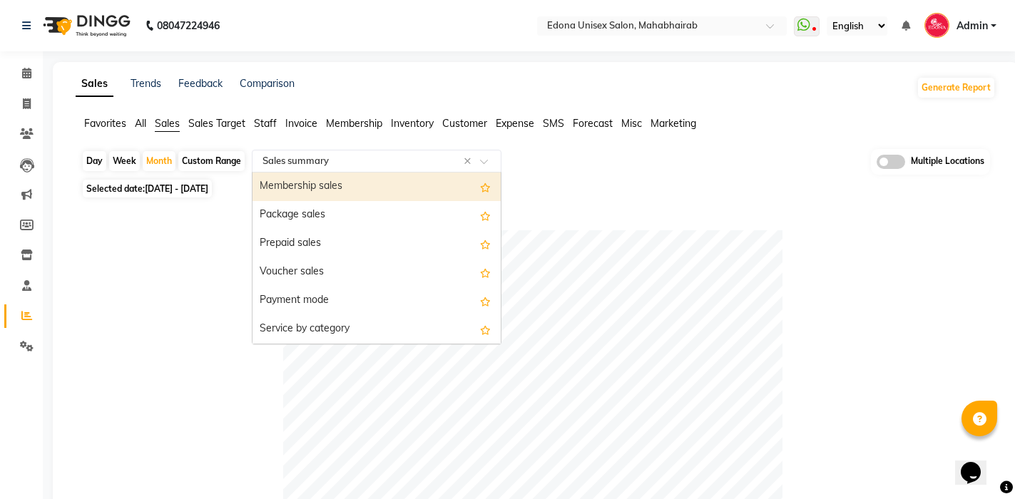
click at [712, 181] on div "Selected date: [DATE] - [DATE]" at bounding box center [538, 188] width 914 height 15
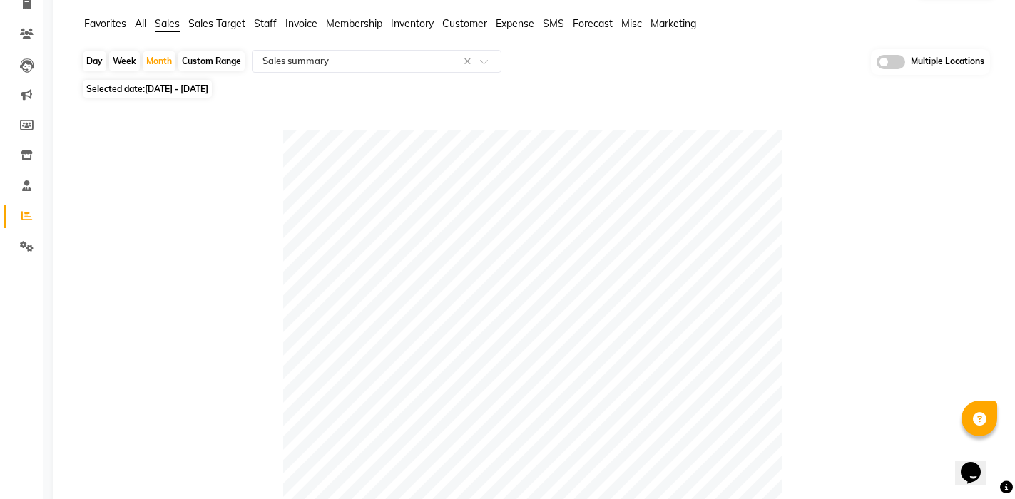
scroll to position [0, 0]
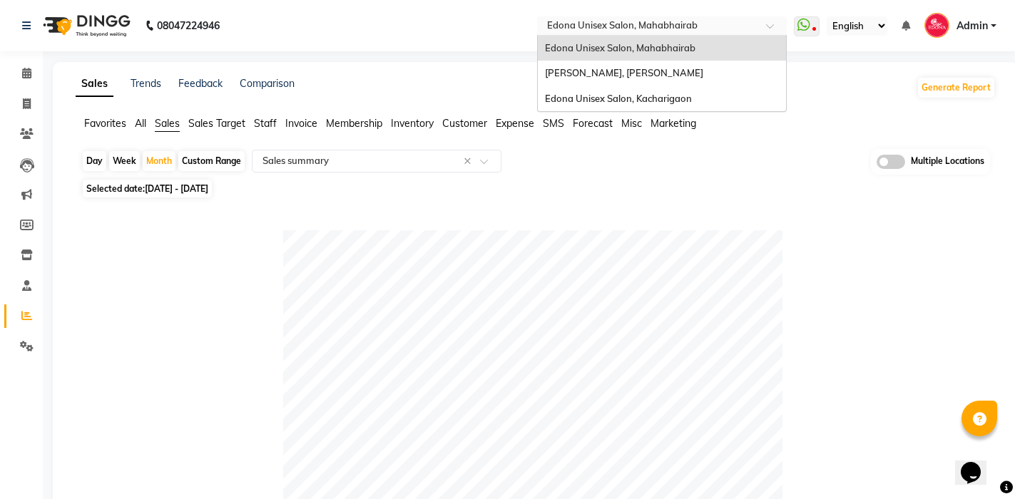
click at [624, 26] on input "text" at bounding box center [647, 27] width 207 height 14
click at [648, 99] on span "Edona Unisex Salon, Kacharigaon" at bounding box center [618, 98] width 147 height 11
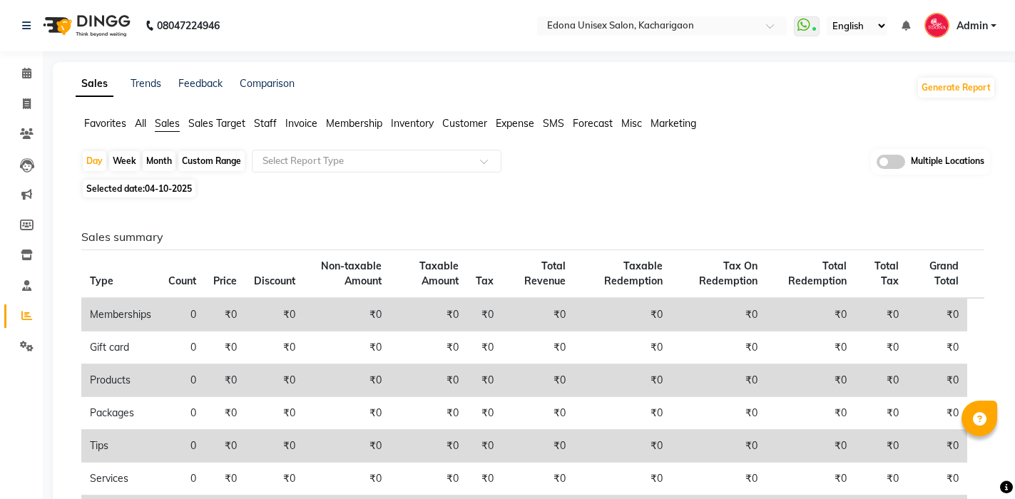
click at [165, 158] on div "Month" at bounding box center [159, 161] width 33 height 20
select select "10"
select select "2025"
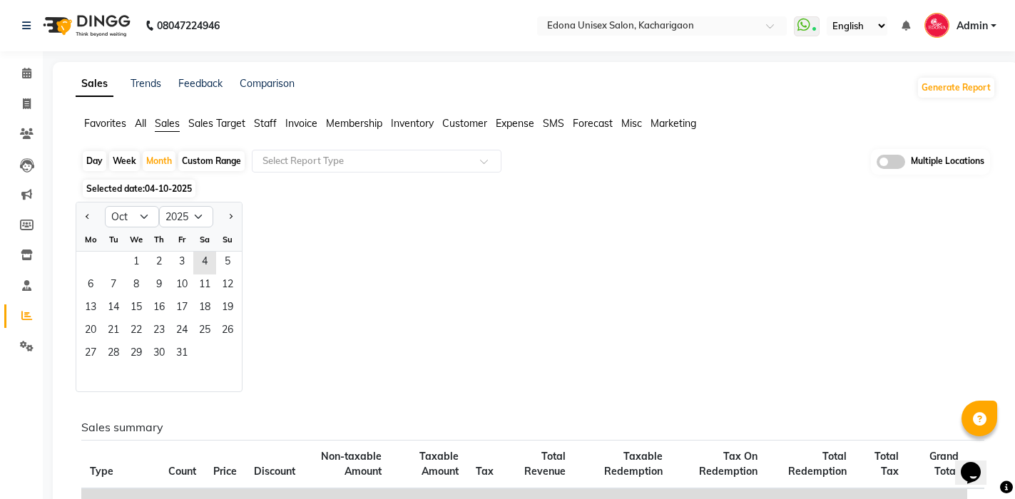
click at [81, 217] on div at bounding box center [90, 216] width 29 height 23
click at [91, 217] on button "Previous month" at bounding box center [87, 216] width 11 height 23
select select "9"
click at [91, 259] on span "1" at bounding box center [90, 263] width 23 height 23
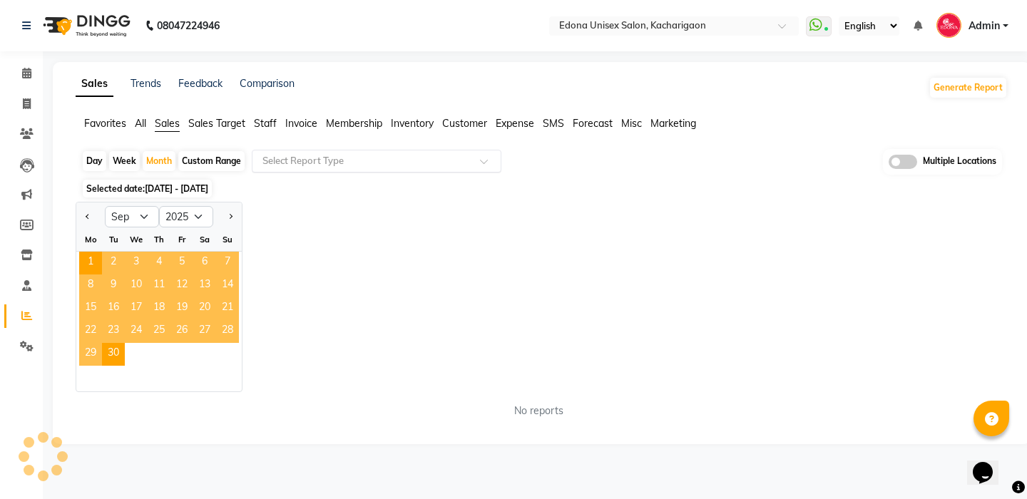
click at [312, 154] on input "text" at bounding box center [362, 161] width 205 height 14
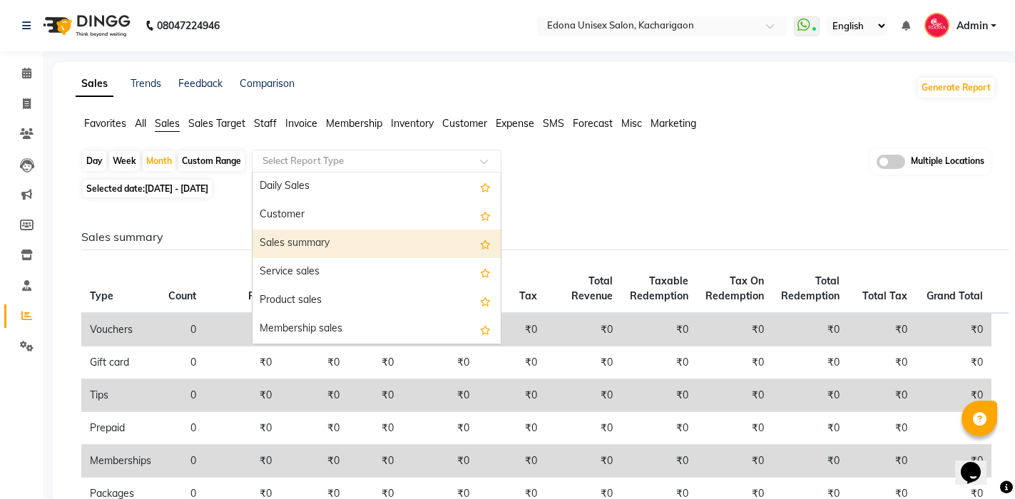
click at [312, 242] on div "Sales summary" at bounding box center [376, 244] width 248 height 29
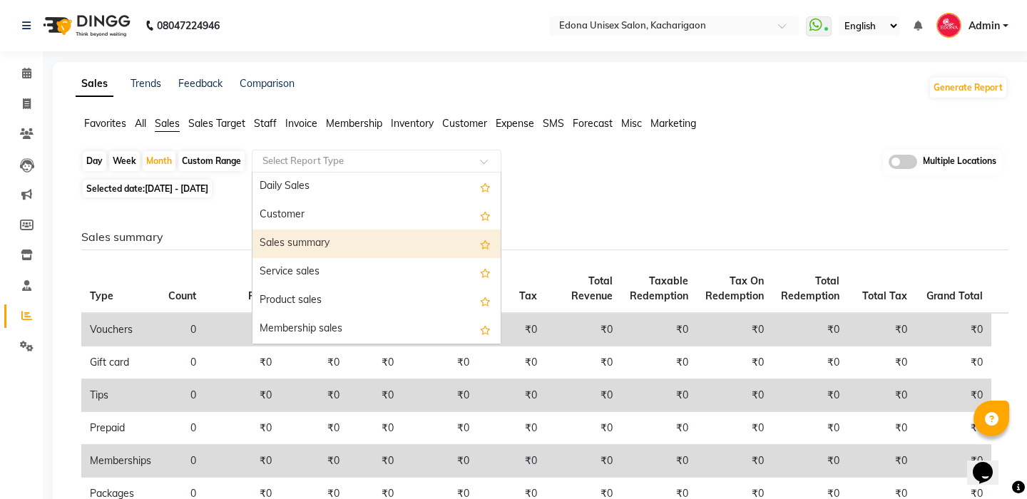
select select "filtered_report"
select select "csv"
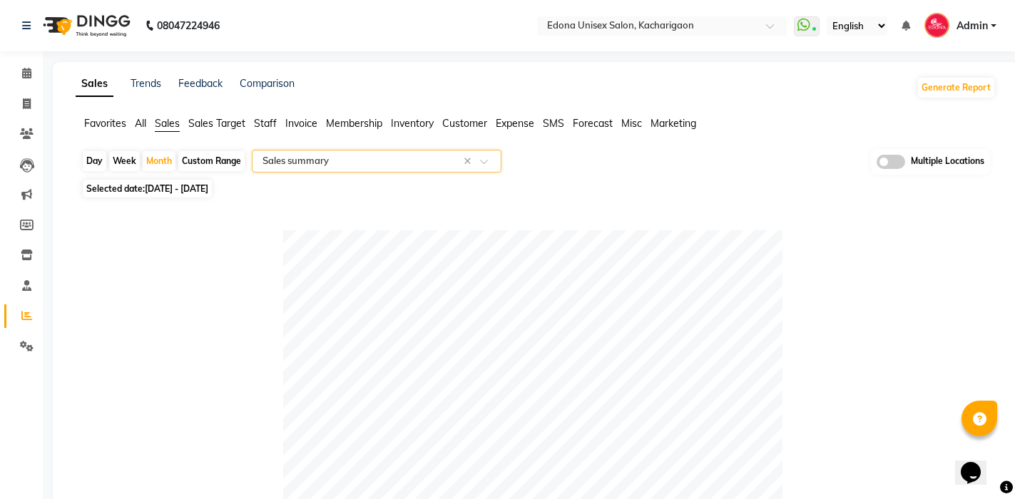
click at [746, 194] on div "Selected date: [DATE] - [DATE]" at bounding box center [538, 188] width 914 height 15
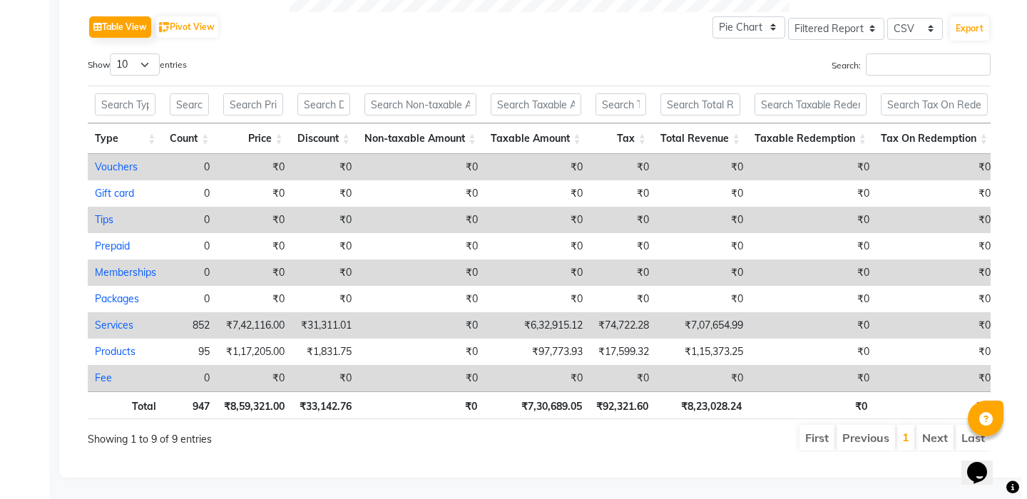
scroll to position [741, 0]
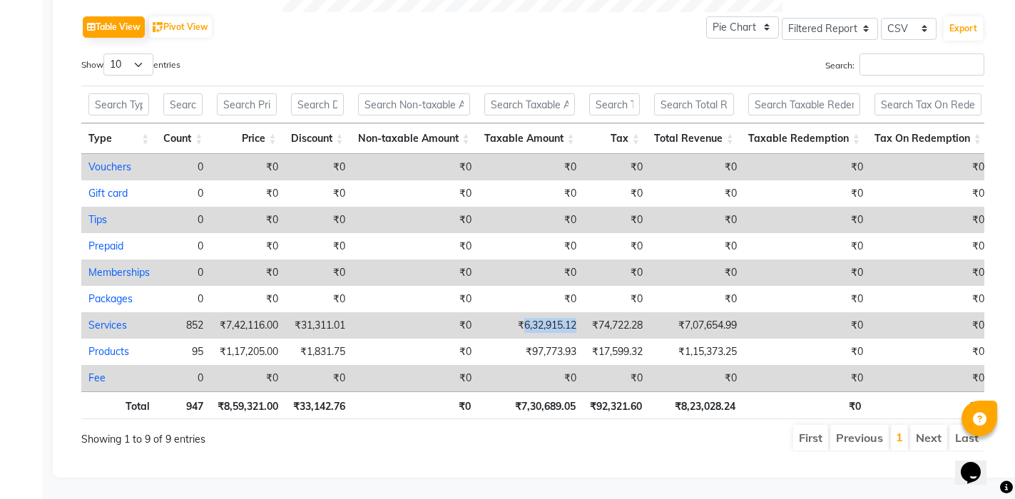
drag, startPoint x: 521, startPoint y: 302, endPoint x: 574, endPoint y: 297, distance: 53.0
click at [574, 312] on td "₹6,32,915.12" at bounding box center [530, 325] width 105 height 26
copy td "6,32,915.12"
select select "filtered_report"
select select "csv"
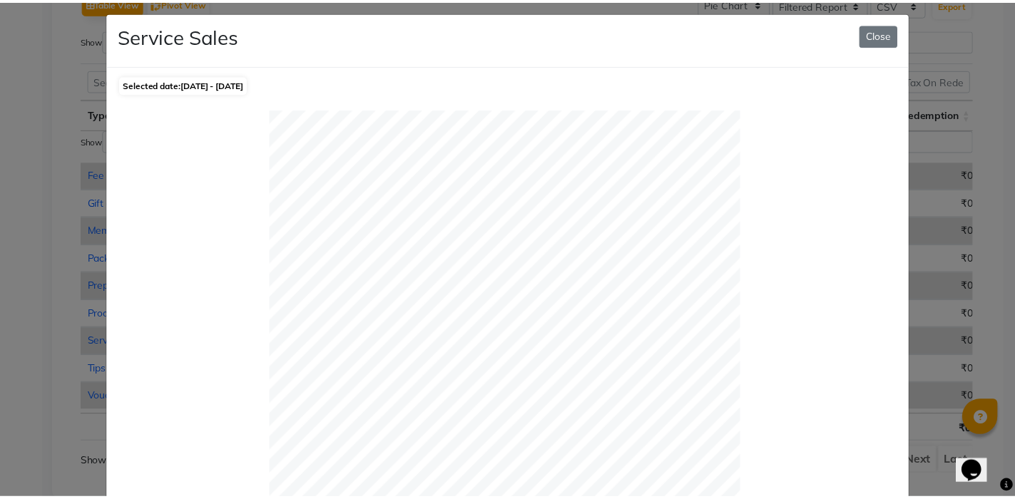
scroll to position [0, 0]
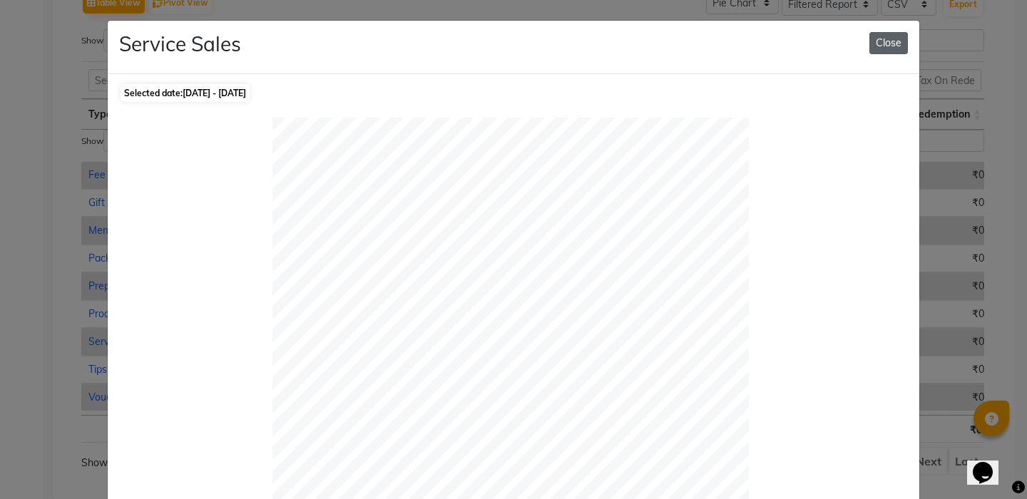
click at [881, 45] on button "Close" at bounding box center [888, 43] width 38 height 22
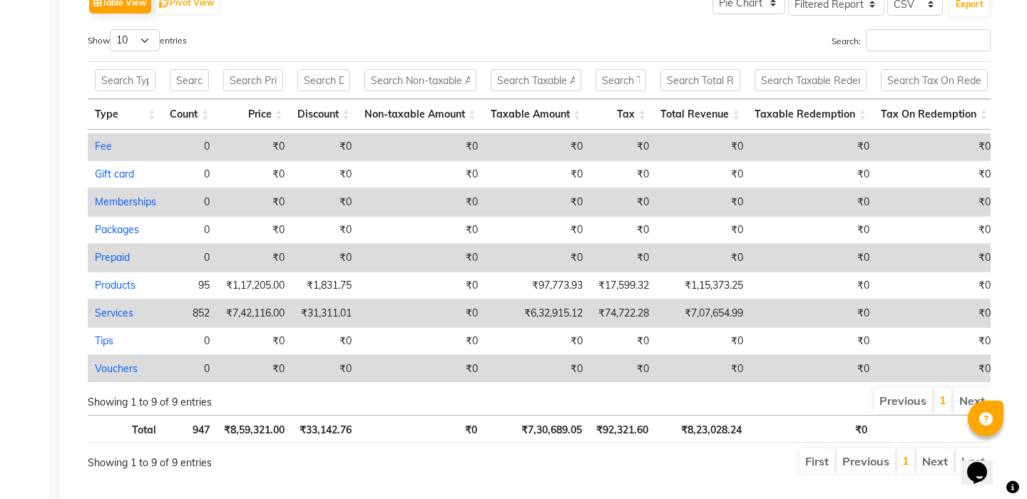
scroll to position [41, 0]
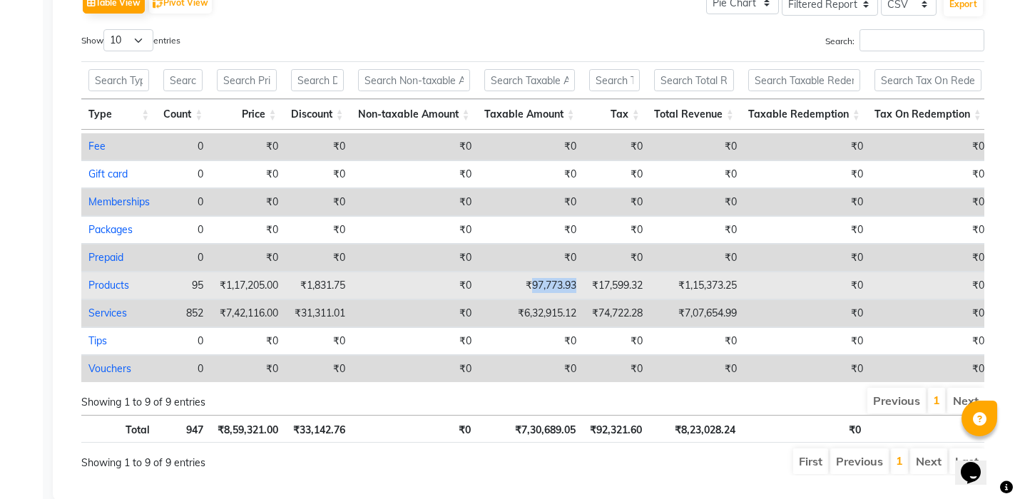
drag, startPoint x: 530, startPoint y: 276, endPoint x: 576, endPoint y: 273, distance: 45.7
click at [576, 273] on td "₹97,773.93" at bounding box center [530, 286] width 105 height 28
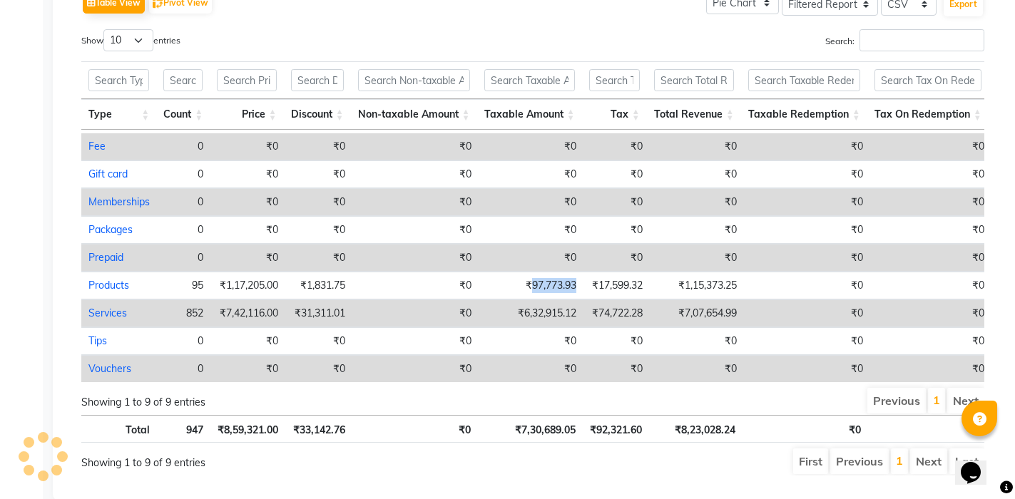
copy td "97,773.93"
select select "filtered_report"
select select "csv"
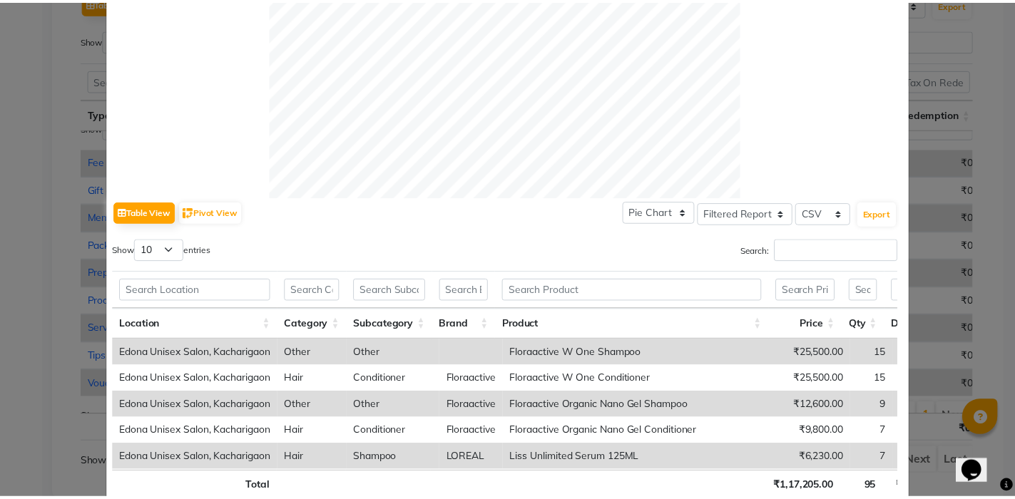
scroll to position [0, 0]
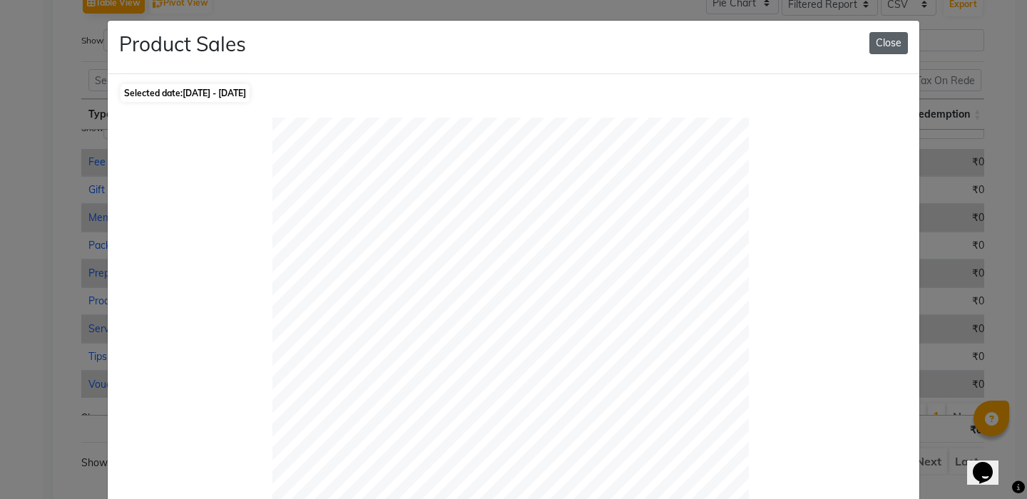
click at [885, 46] on button "Close" at bounding box center [888, 43] width 38 height 22
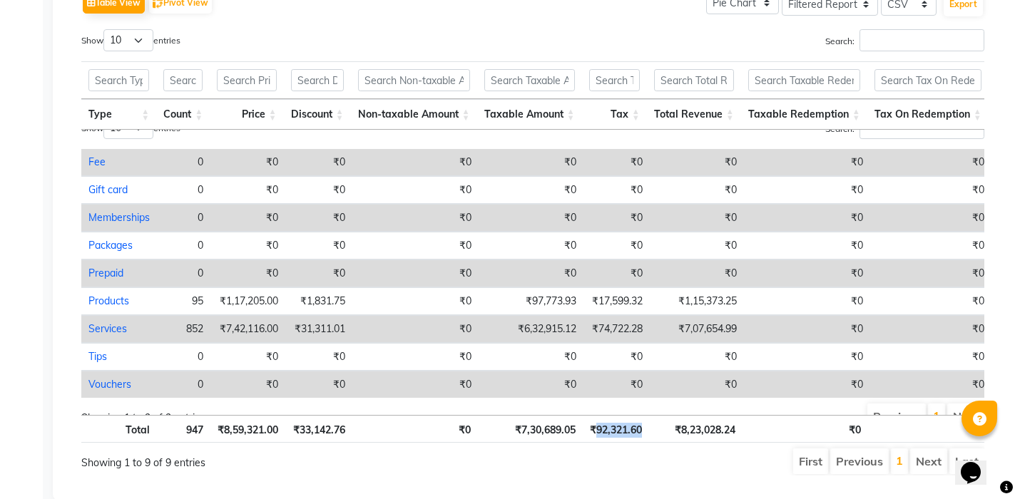
drag, startPoint x: 595, startPoint y: 428, endPoint x: 646, endPoint y: 428, distance: 50.6
click at [646, 428] on th "₹92,321.60" at bounding box center [615, 429] width 66 height 28
copy th "92,321.60"
click at [652, 431] on th "₹8,23,028.24" at bounding box center [696, 429] width 94 height 28
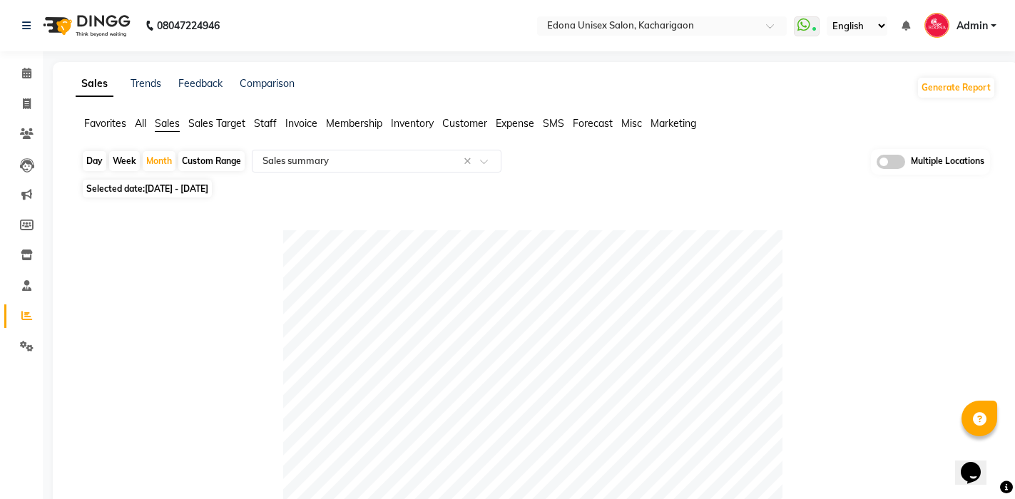
click at [878, 163] on span at bounding box center [890, 162] width 29 height 14
click at [876, 164] on input "checkbox" at bounding box center [876, 164] width 0 height 0
click at [312, 162] on input "text" at bounding box center [362, 162] width 205 height 14
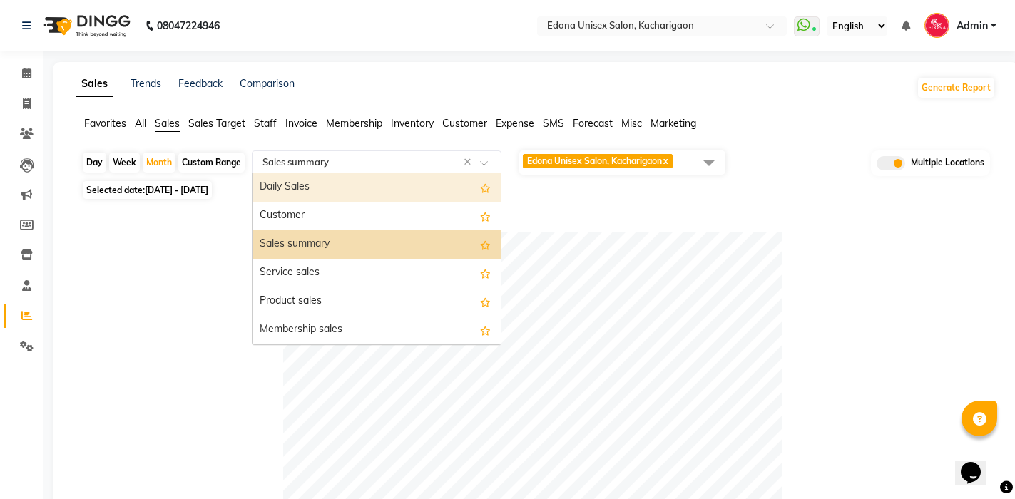
click at [265, 120] on span "Staff" at bounding box center [265, 123] width 23 height 13
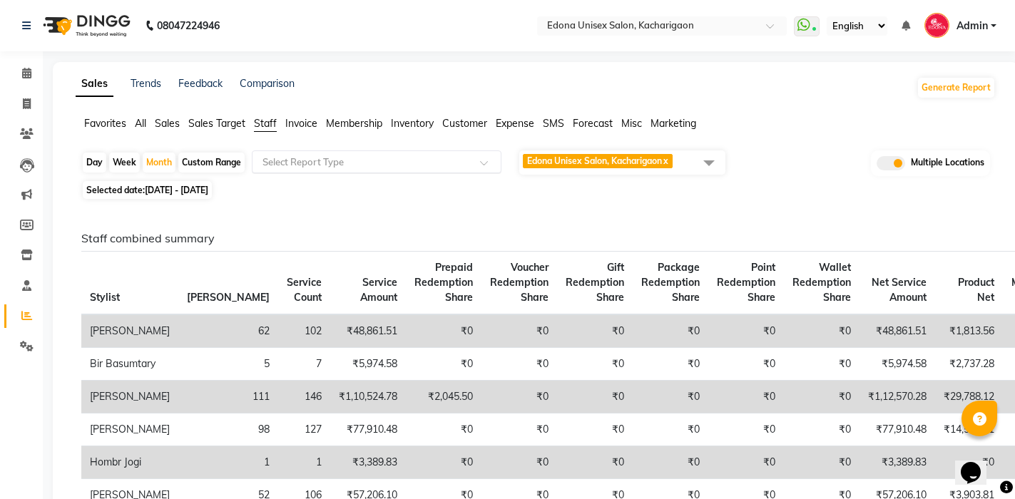
click at [309, 164] on input "text" at bounding box center [362, 162] width 205 height 14
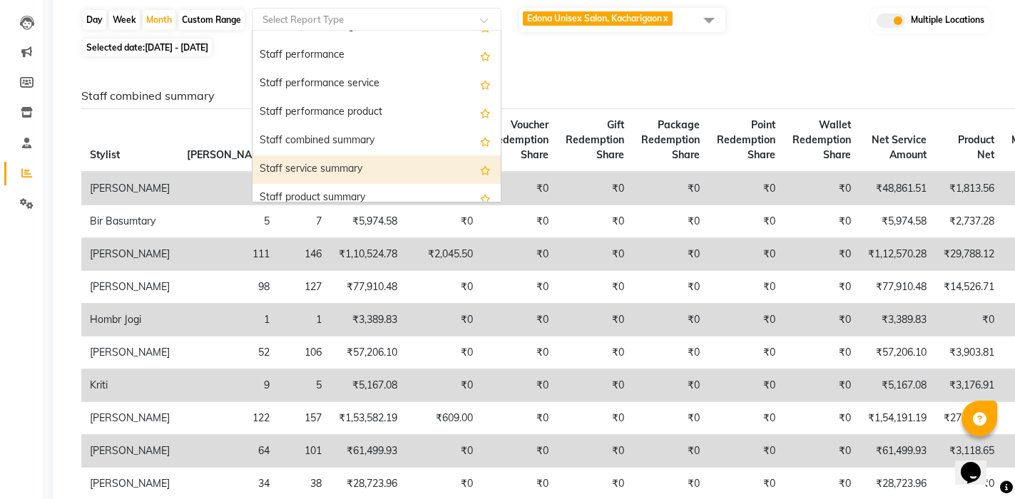
scroll to position [242, 0]
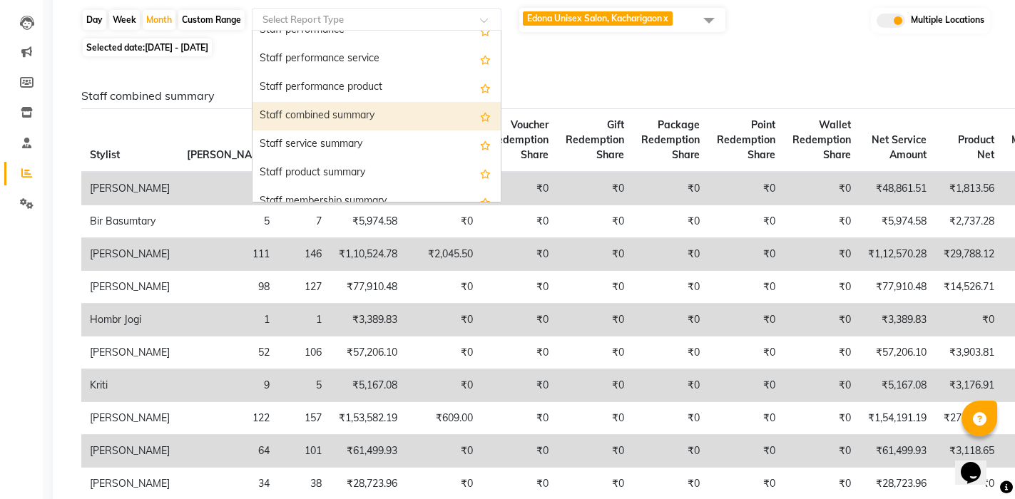
click at [337, 112] on div "Staff combined summary" at bounding box center [376, 116] width 248 height 29
select select "filtered_report"
select select "csv"
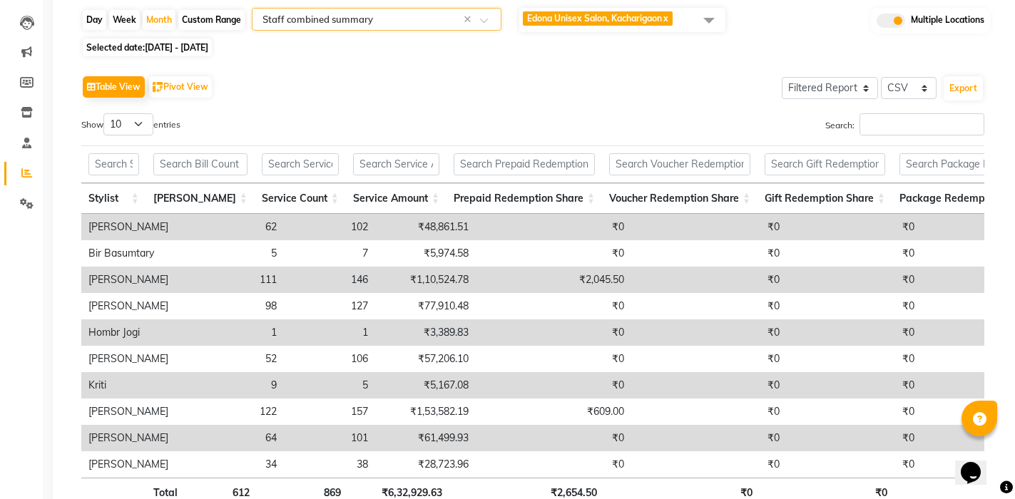
scroll to position [0, 0]
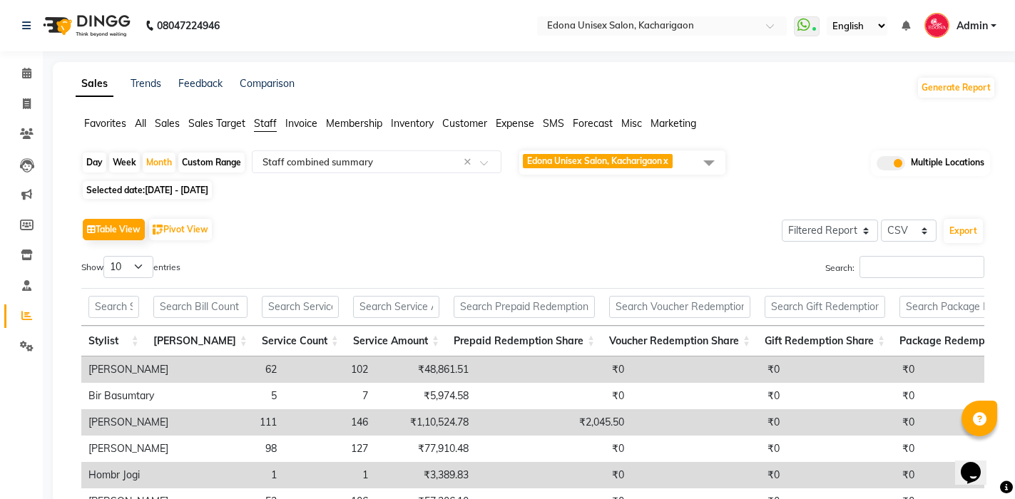
click at [708, 158] on span at bounding box center [708, 162] width 29 height 27
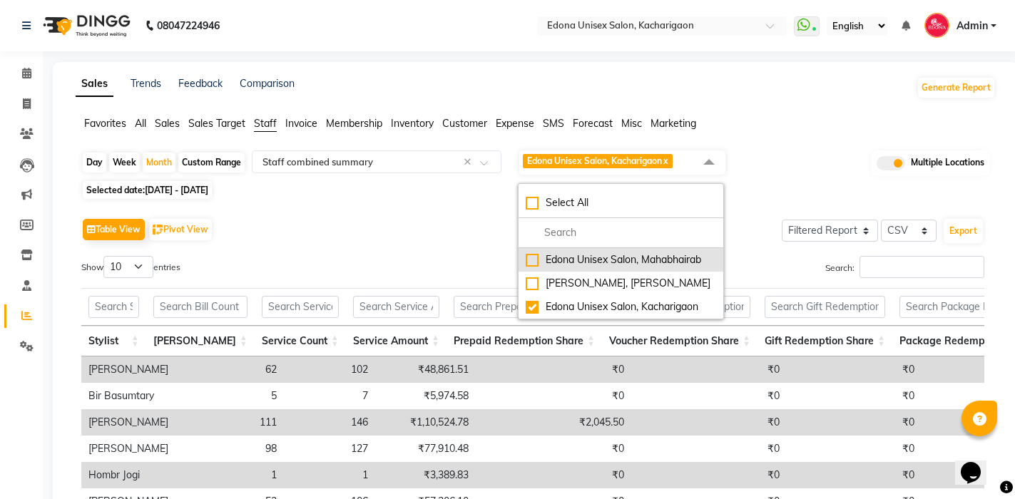
click at [533, 264] on div "Edona Unisex Salon, Mahabhairab" at bounding box center [620, 259] width 190 height 15
checkbox input "true"
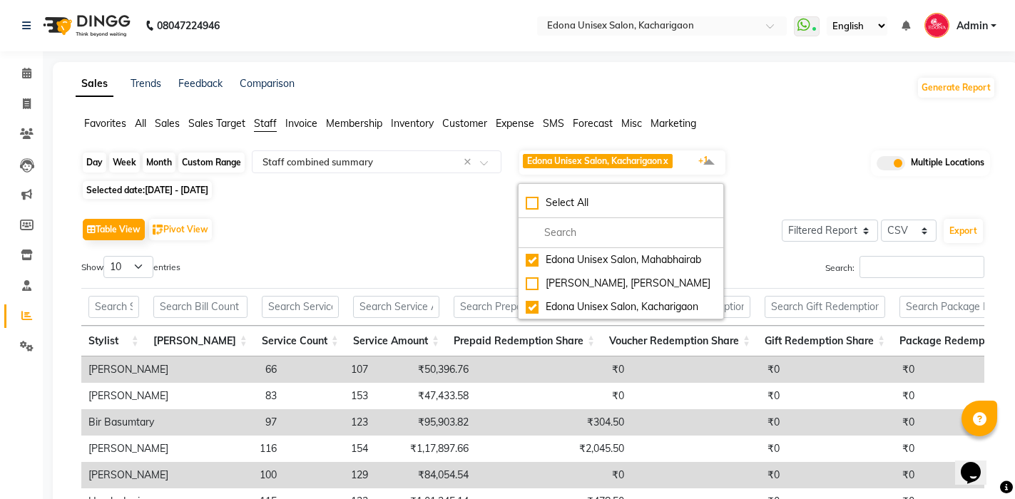
click at [157, 165] on div "Month" at bounding box center [159, 163] width 33 height 20
select select "9"
select select "2025"
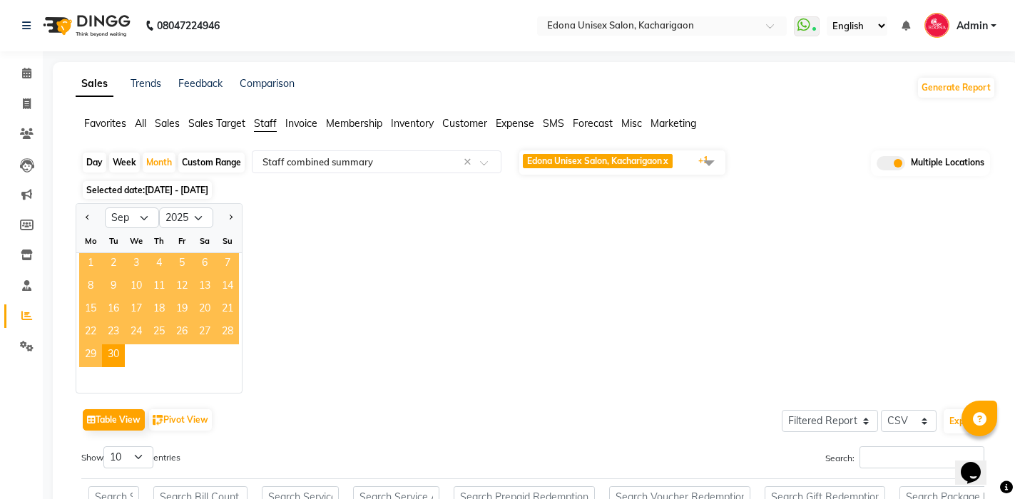
click at [88, 260] on span "1" at bounding box center [90, 264] width 23 height 23
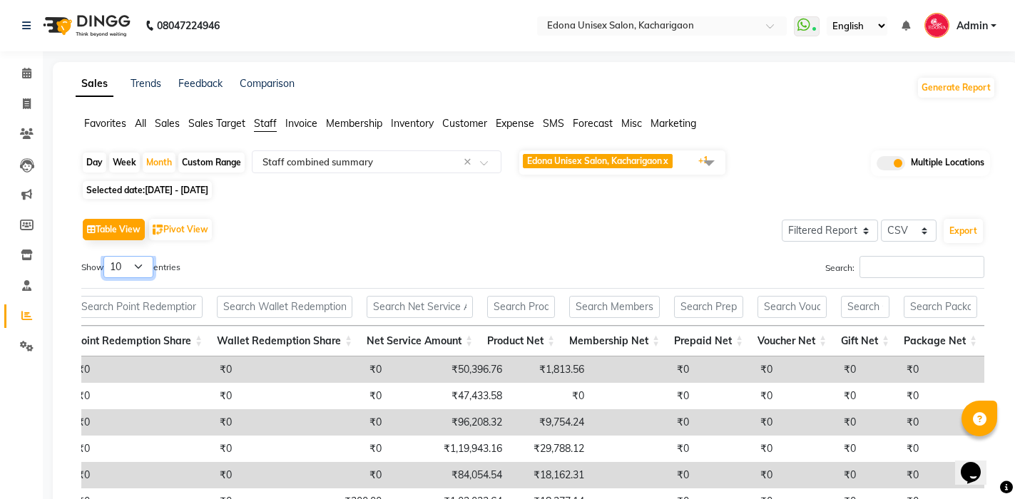
click at [130, 270] on select "10 25 50 100" at bounding box center [128, 267] width 50 height 22
select select "50"
click at [105, 256] on select "10 25 50 100" at bounding box center [128, 267] width 50 height 22
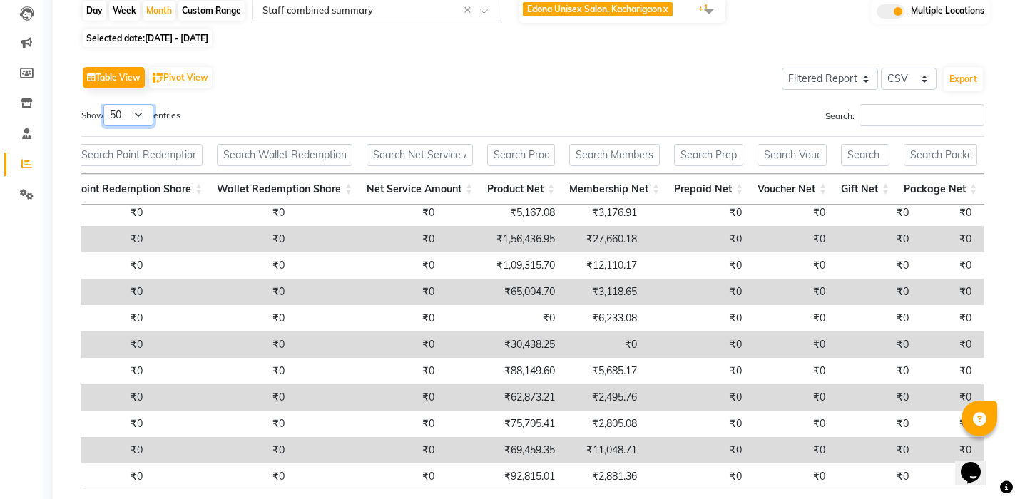
scroll to position [262, 0]
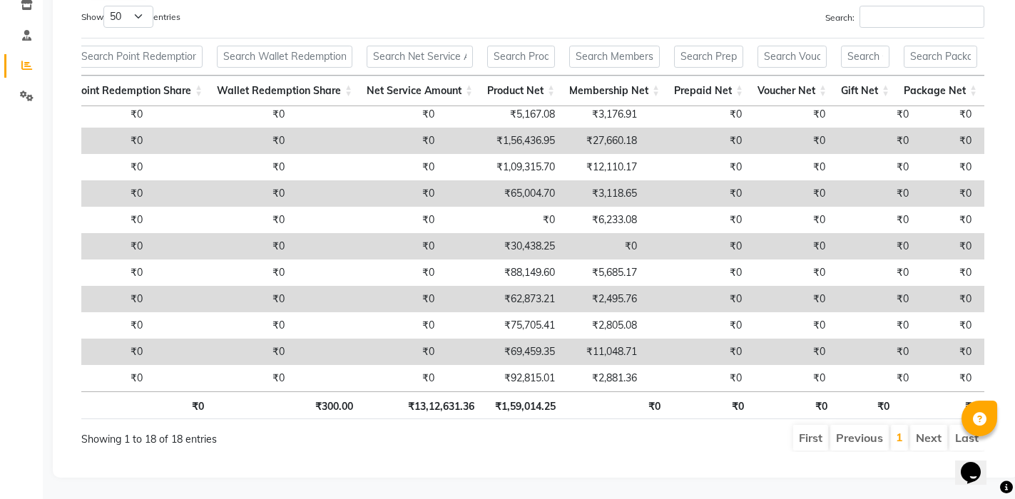
click at [923, 425] on li "Next" at bounding box center [928, 438] width 37 height 26
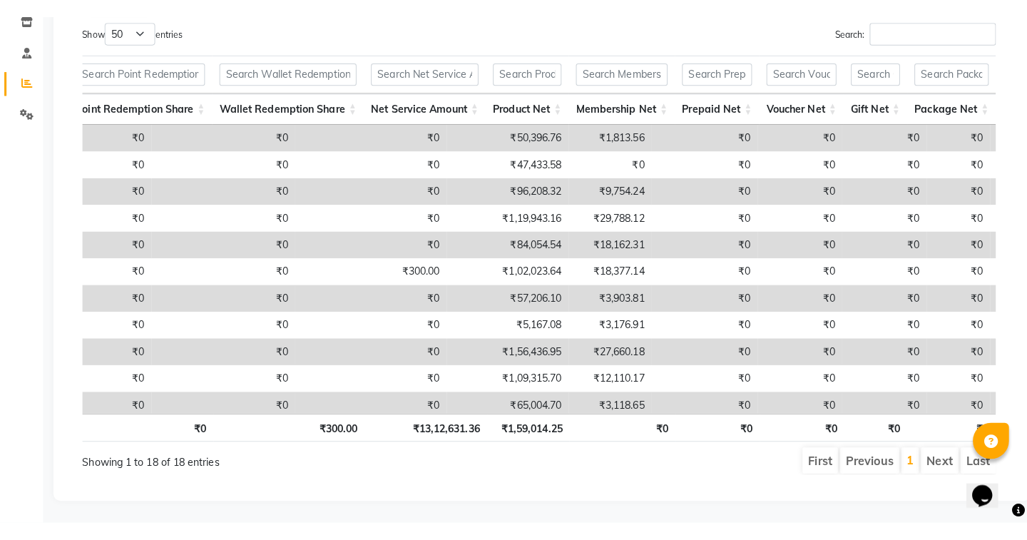
scroll to position [0, 0]
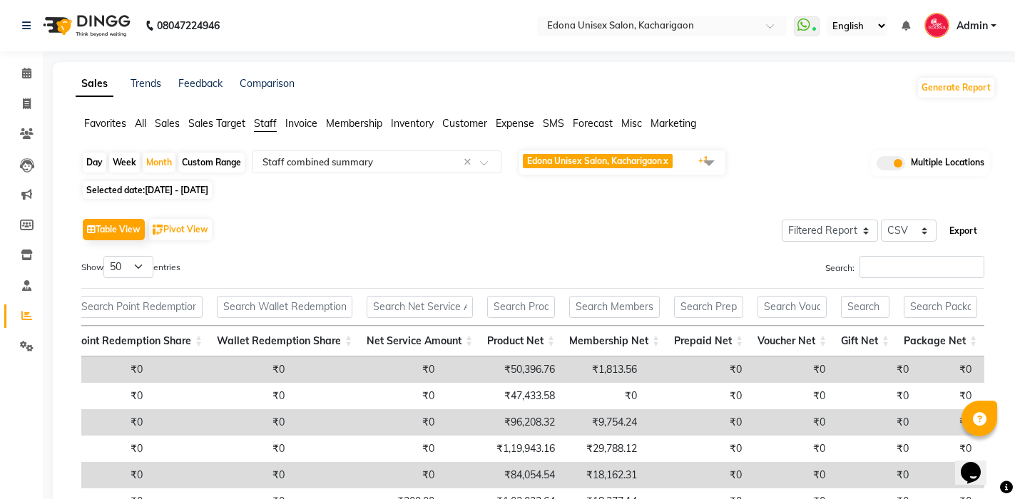
click at [975, 232] on button "Export" at bounding box center [962, 231] width 39 height 24
click at [25, 101] on icon at bounding box center [27, 103] width 8 height 11
select select "service"
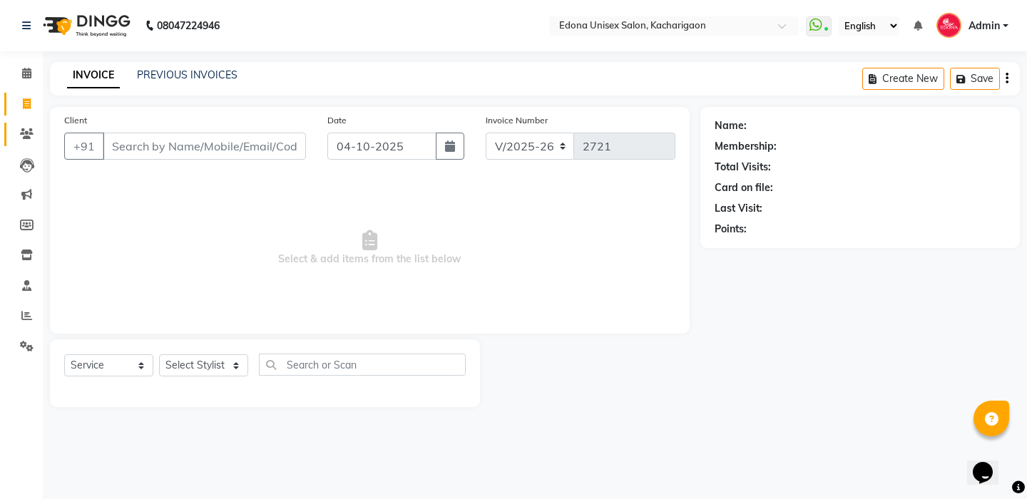
click at [28, 131] on icon at bounding box center [27, 133] width 14 height 11
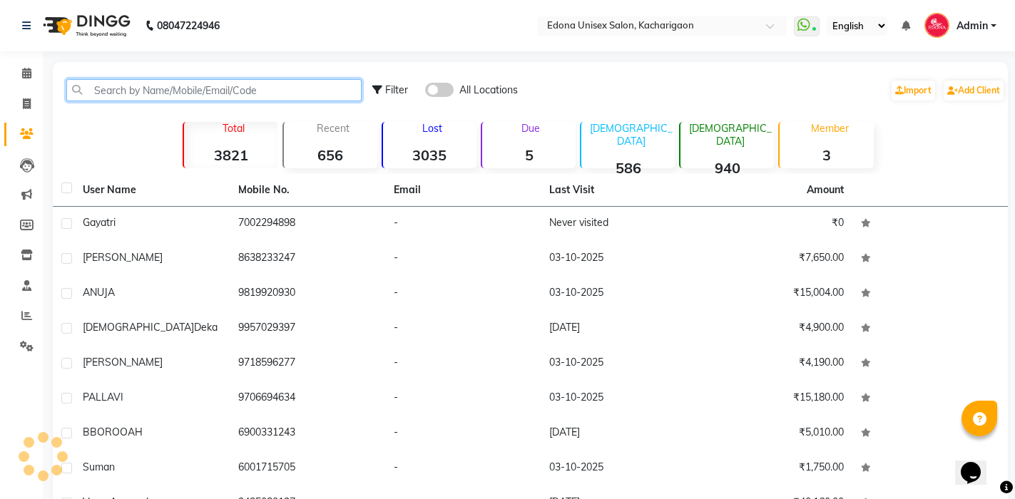
click at [125, 88] on input "text" at bounding box center [213, 90] width 295 height 22
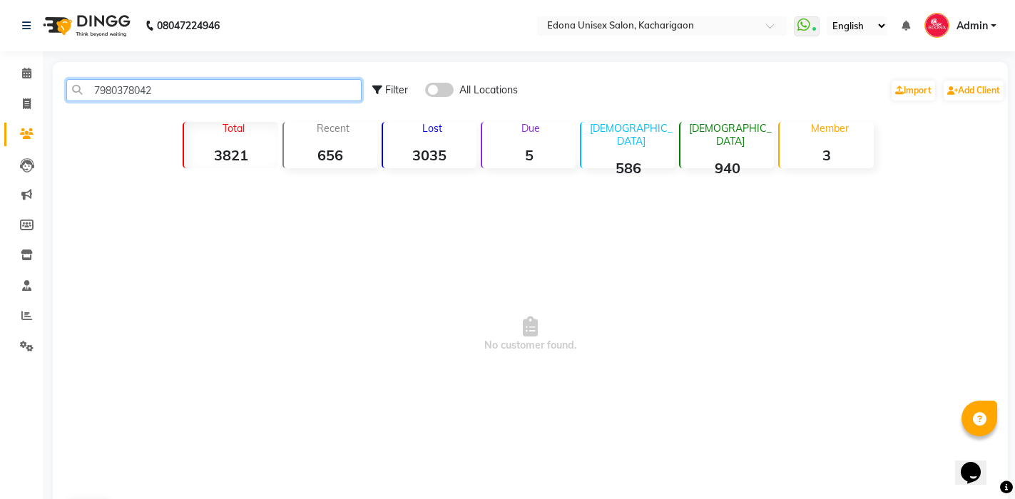
type input "7980378042"
click at [474, 280] on span "No customer found." at bounding box center [530, 334] width 955 height 321
click at [435, 89] on span at bounding box center [439, 90] width 29 height 14
click at [425, 92] on input "checkbox" at bounding box center [425, 92] width 0 height 0
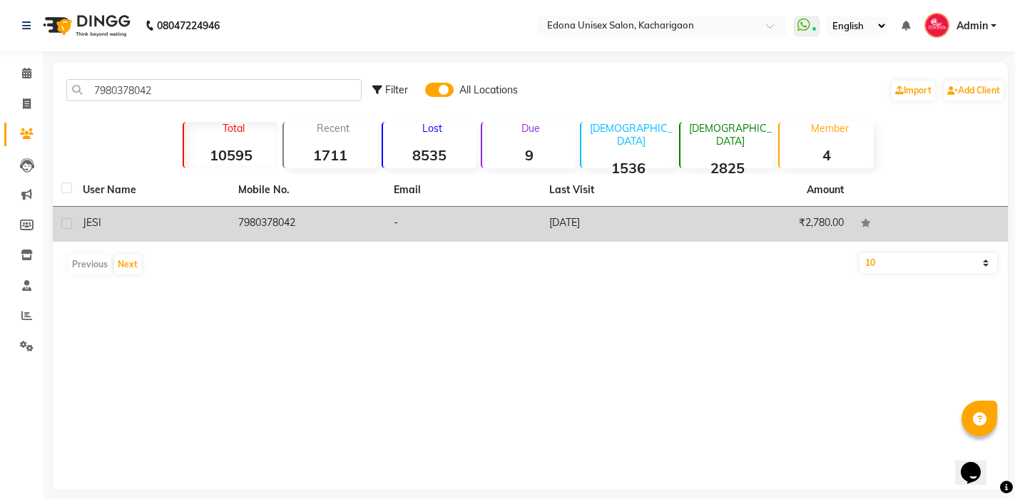
click at [322, 220] on td "7980378042" at bounding box center [307, 224] width 155 height 35
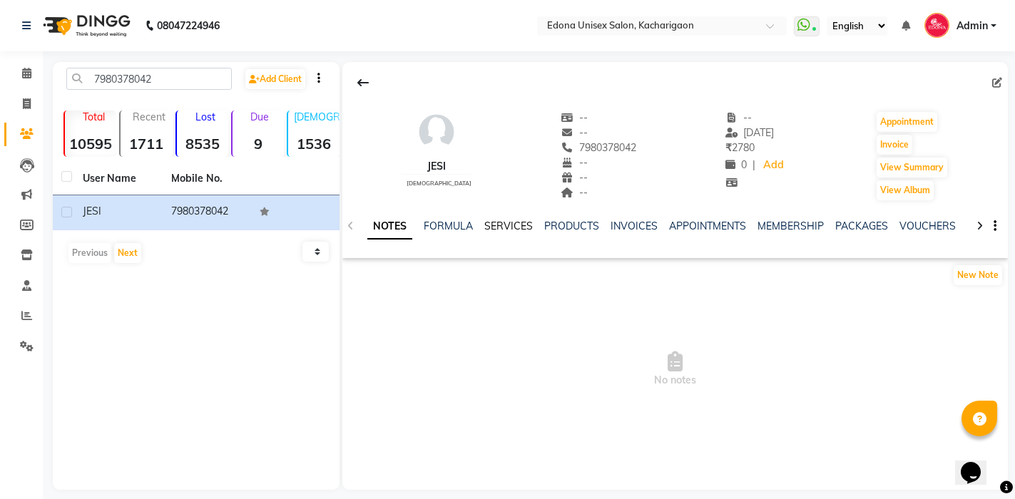
click at [518, 225] on link "SERVICES" at bounding box center [508, 226] width 48 height 13
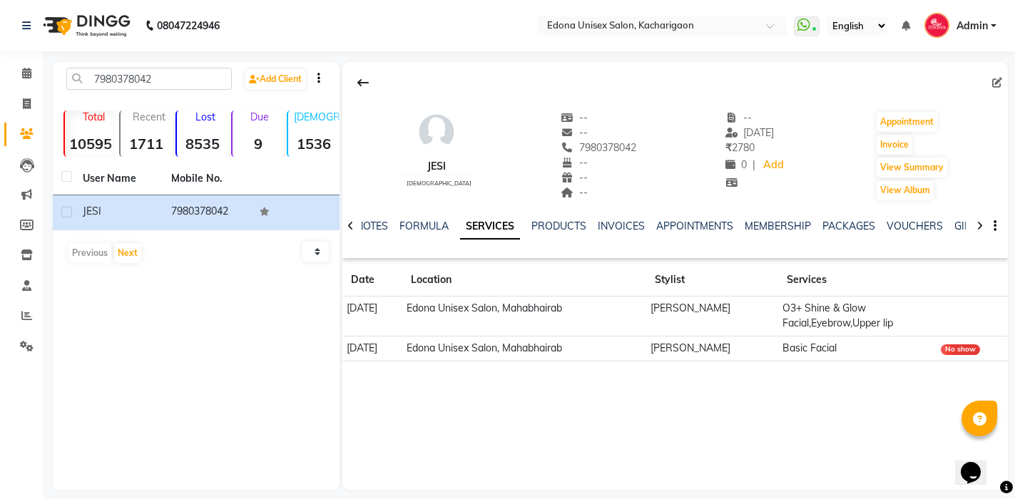
click at [599, 413] on div "JESI [DEMOGRAPHIC_DATA] -- -- 7980378042 -- -- -- -- [DATE] ₹ 2780 0 | Add Appo…" at bounding box center [674, 276] width 665 height 428
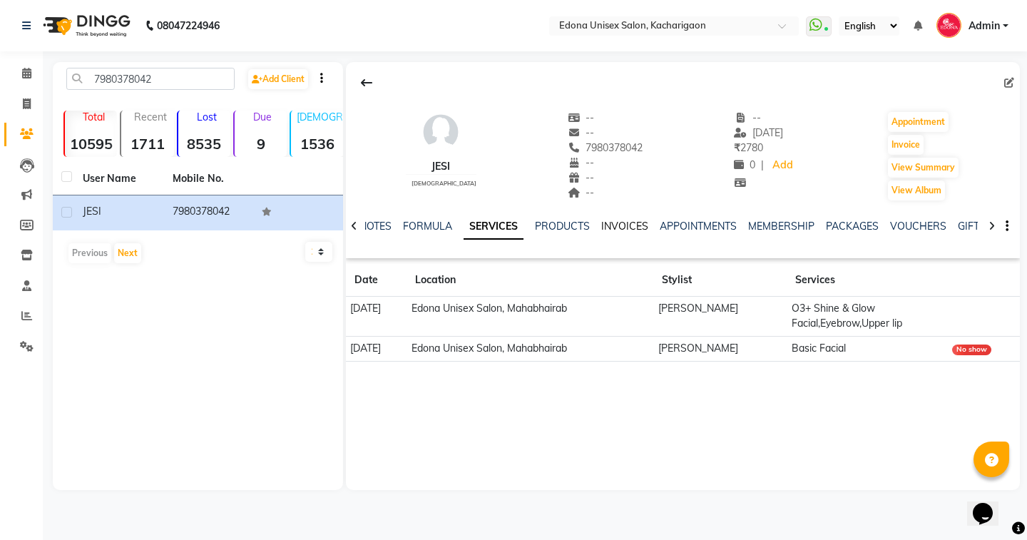
click at [623, 227] on link "INVOICES" at bounding box center [624, 226] width 47 height 13
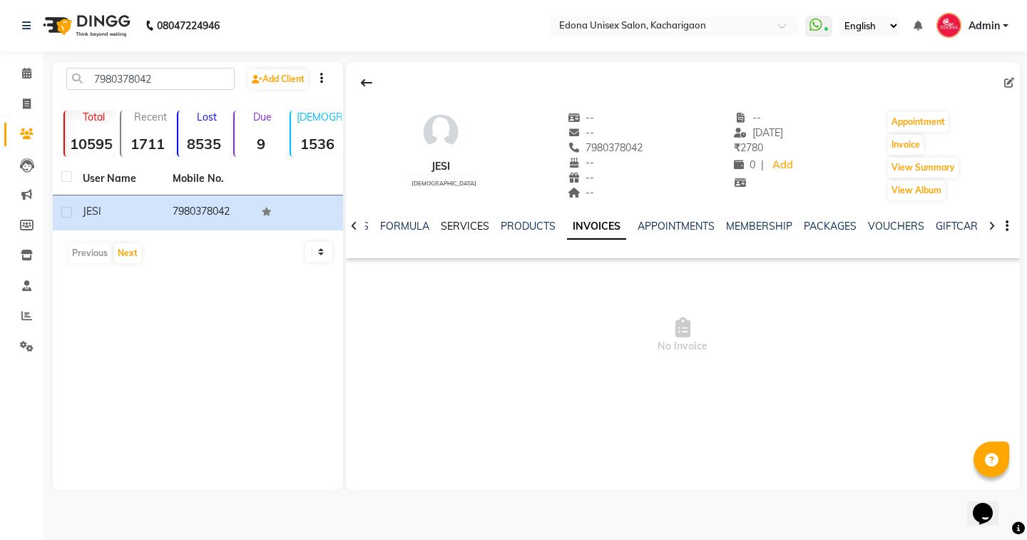
click at [488, 223] on link "SERVICES" at bounding box center [465, 226] width 48 height 13
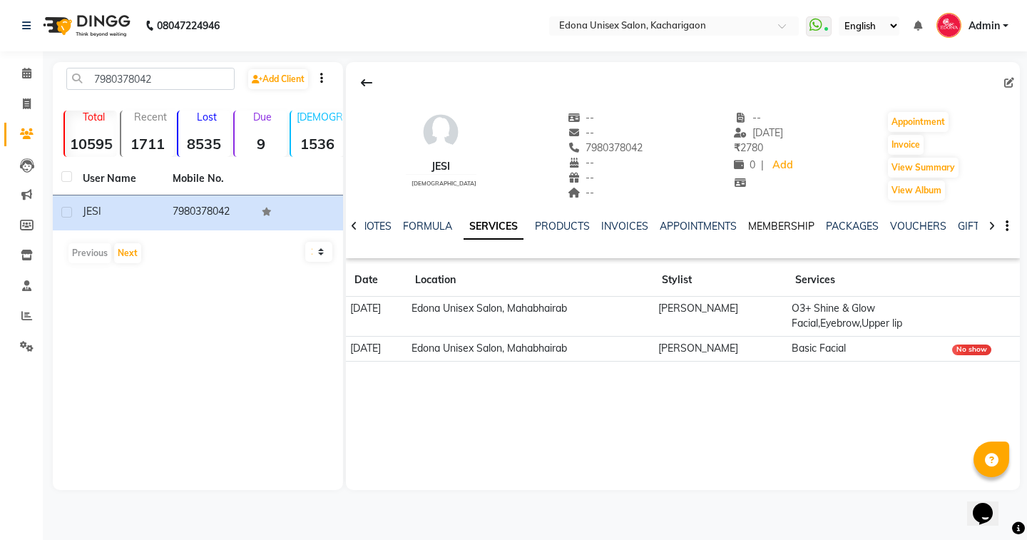
click at [760, 222] on link "MEMBERSHIP" at bounding box center [781, 226] width 66 height 13
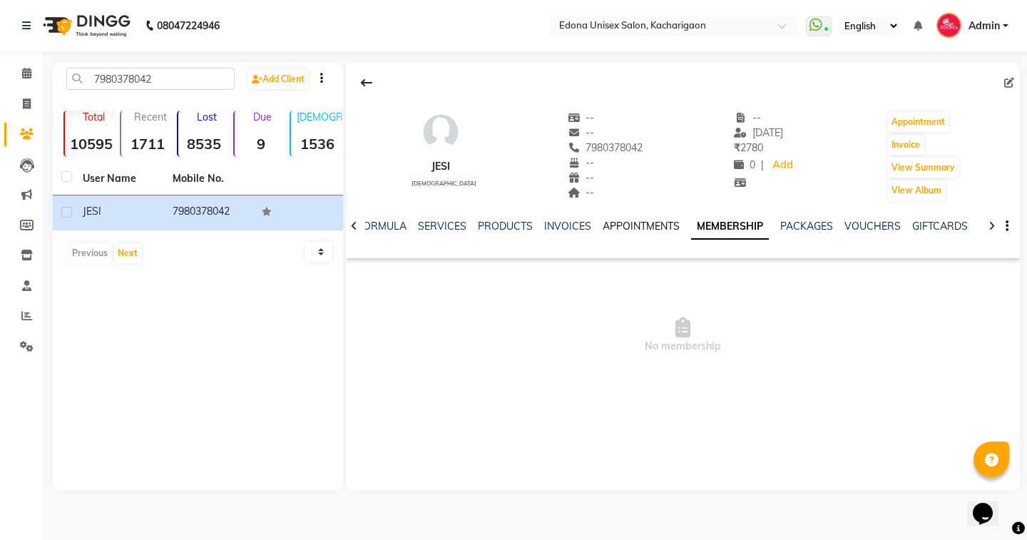
click at [647, 220] on link "APPOINTMENTS" at bounding box center [640, 226] width 77 height 13
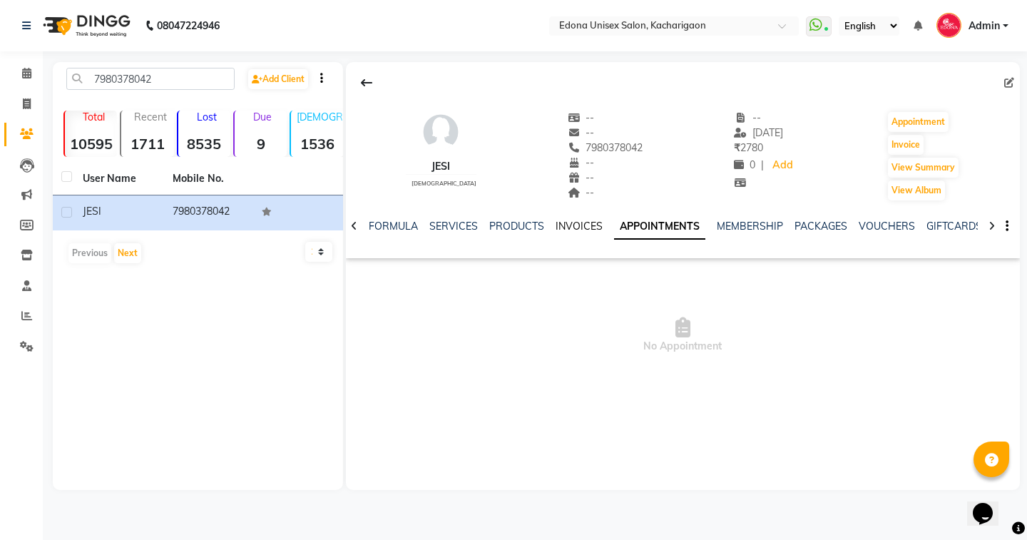
click at [576, 226] on link "INVOICES" at bounding box center [578, 226] width 47 height 13
click at [533, 227] on link "PRODUCTS" at bounding box center [527, 226] width 55 height 13
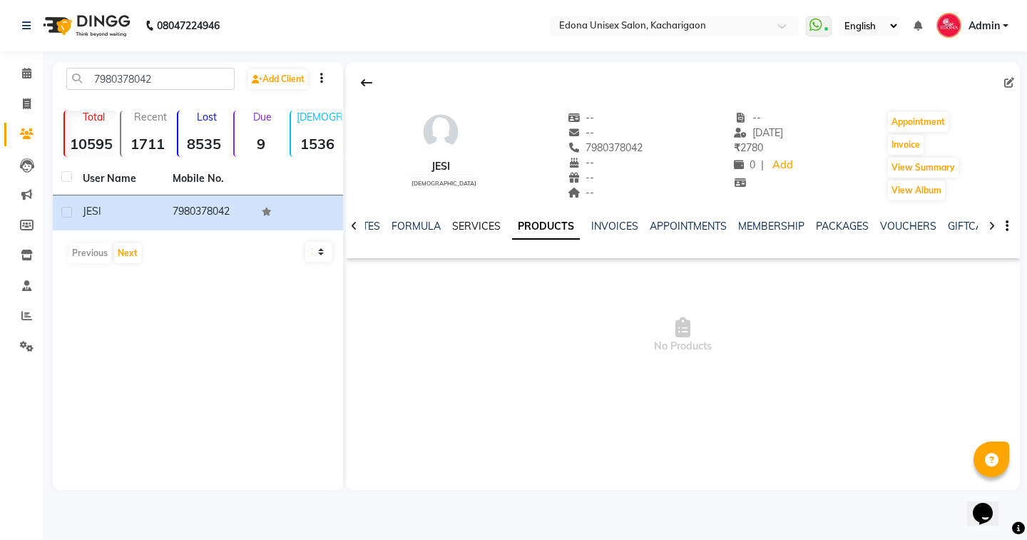
click at [490, 230] on link "SERVICES" at bounding box center [476, 226] width 48 height 13
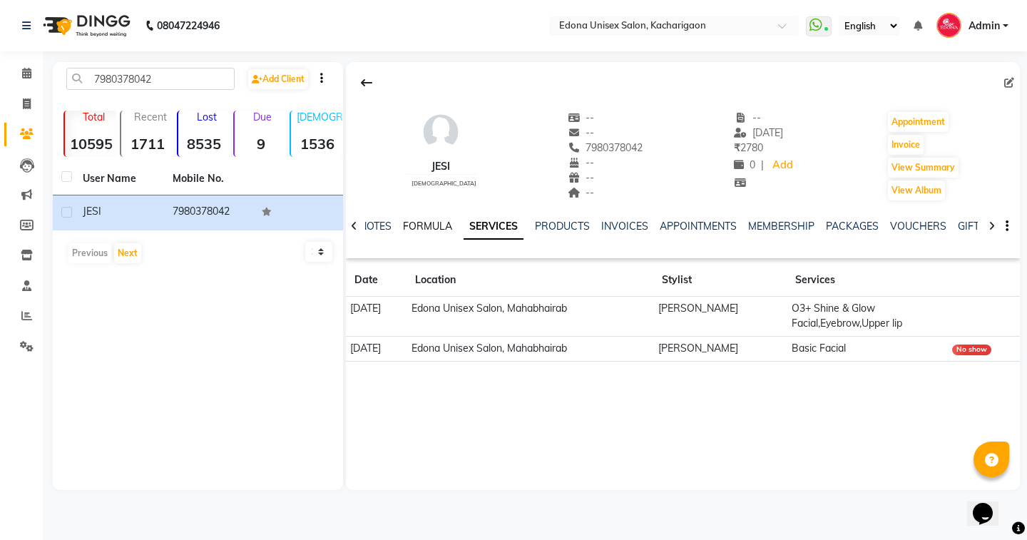
click at [415, 223] on link "FORMULA" at bounding box center [427, 226] width 49 height 13
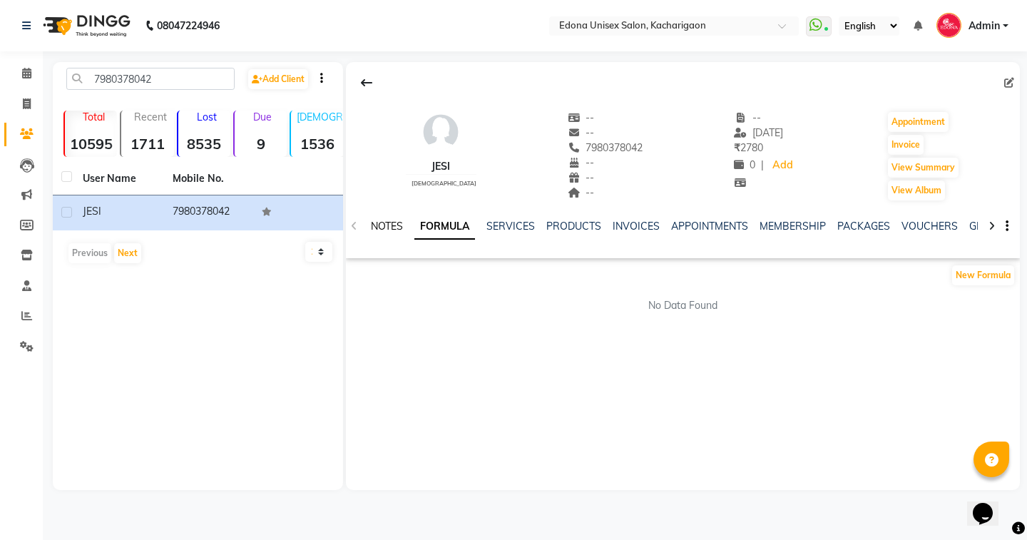
click at [391, 223] on link "NOTES" at bounding box center [387, 226] width 32 height 13
click at [356, 227] on div "NOTES FORMULA SERVICES PRODUCTS INVOICES APPOINTMENTS MEMBERSHIP PACKAGES VOUCH…" at bounding box center [683, 226] width 674 height 49
click at [354, 226] on div "NOTES FORMULA SERVICES PRODUCTS INVOICES APPOINTMENTS MEMBERSHIP PACKAGES VOUCH…" at bounding box center [683, 226] width 674 height 49
click at [443, 222] on link "FORMULA" at bounding box center [451, 226] width 49 height 13
click at [498, 222] on link "SERVICES" at bounding box center [510, 226] width 48 height 13
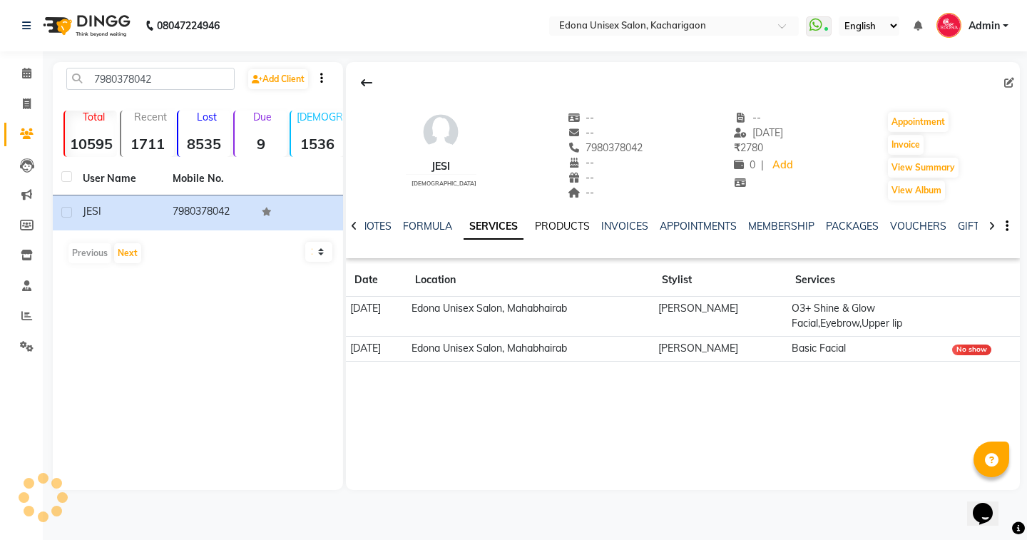
click at [570, 230] on link "PRODUCTS" at bounding box center [562, 226] width 55 height 13
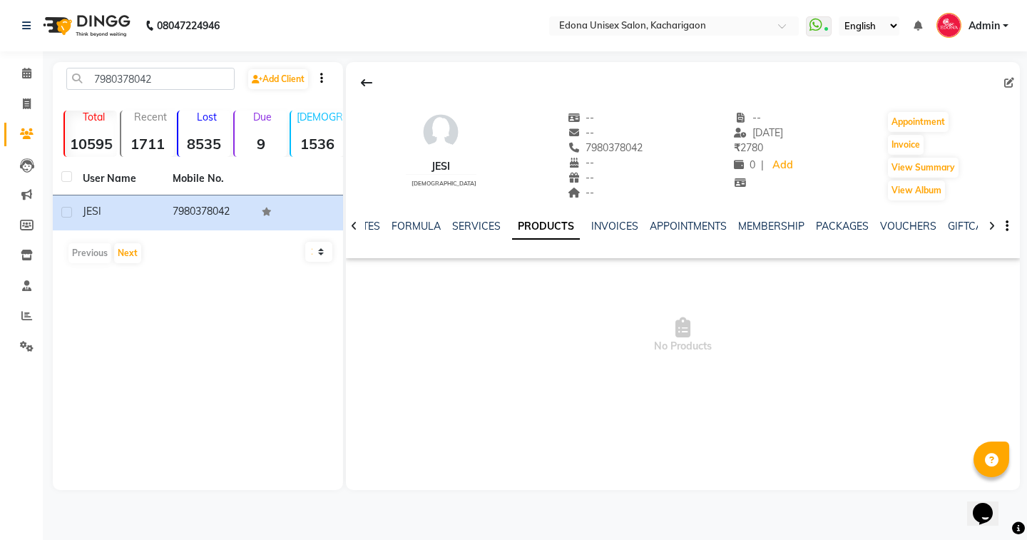
click at [984, 227] on div at bounding box center [991, 225] width 16 height 28
click at [990, 224] on icon at bounding box center [991, 226] width 6 height 10
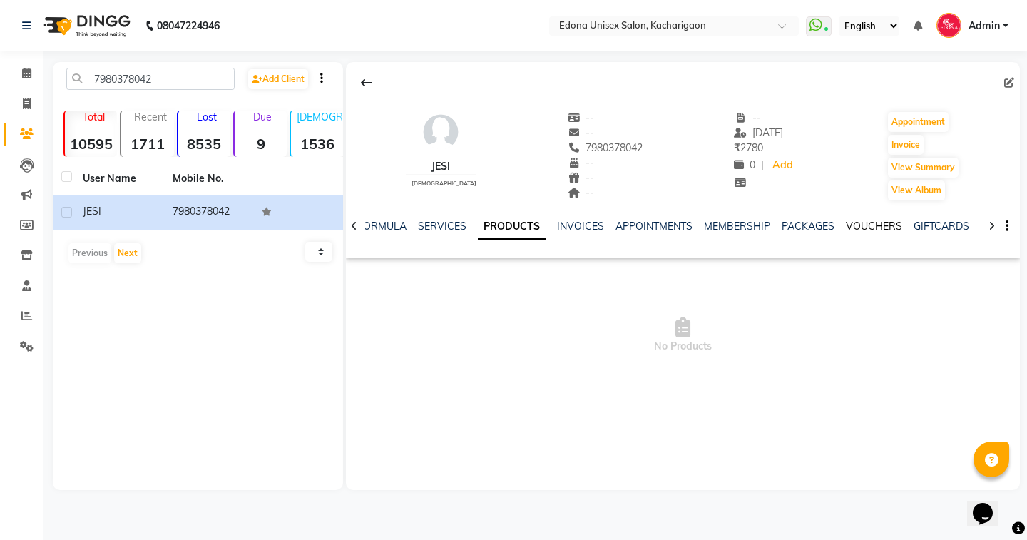
click at [886, 222] on link "VOUCHERS" at bounding box center [874, 226] width 56 height 13
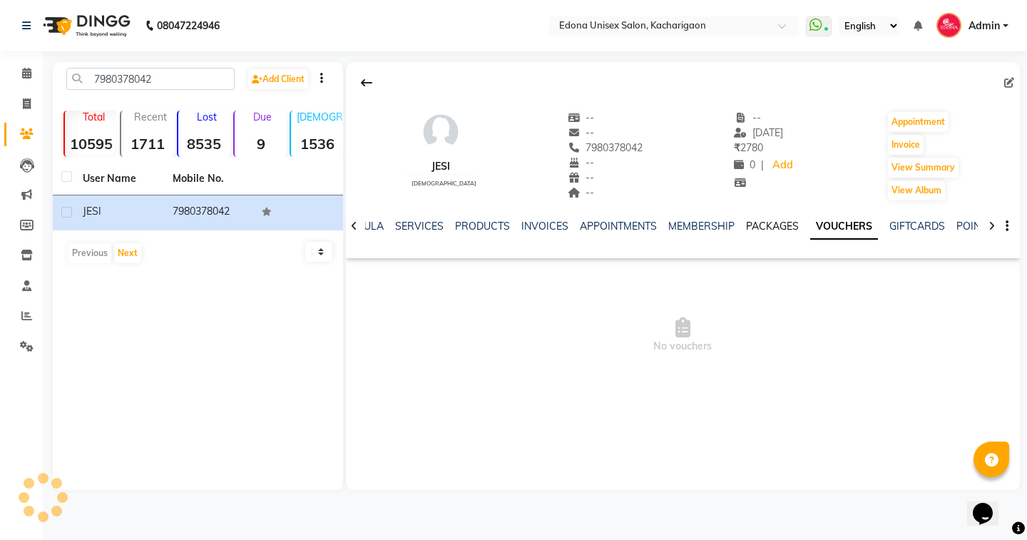
click at [781, 225] on link "PACKAGES" at bounding box center [772, 226] width 53 height 13
